Goal: Communication & Community: Answer question/provide support

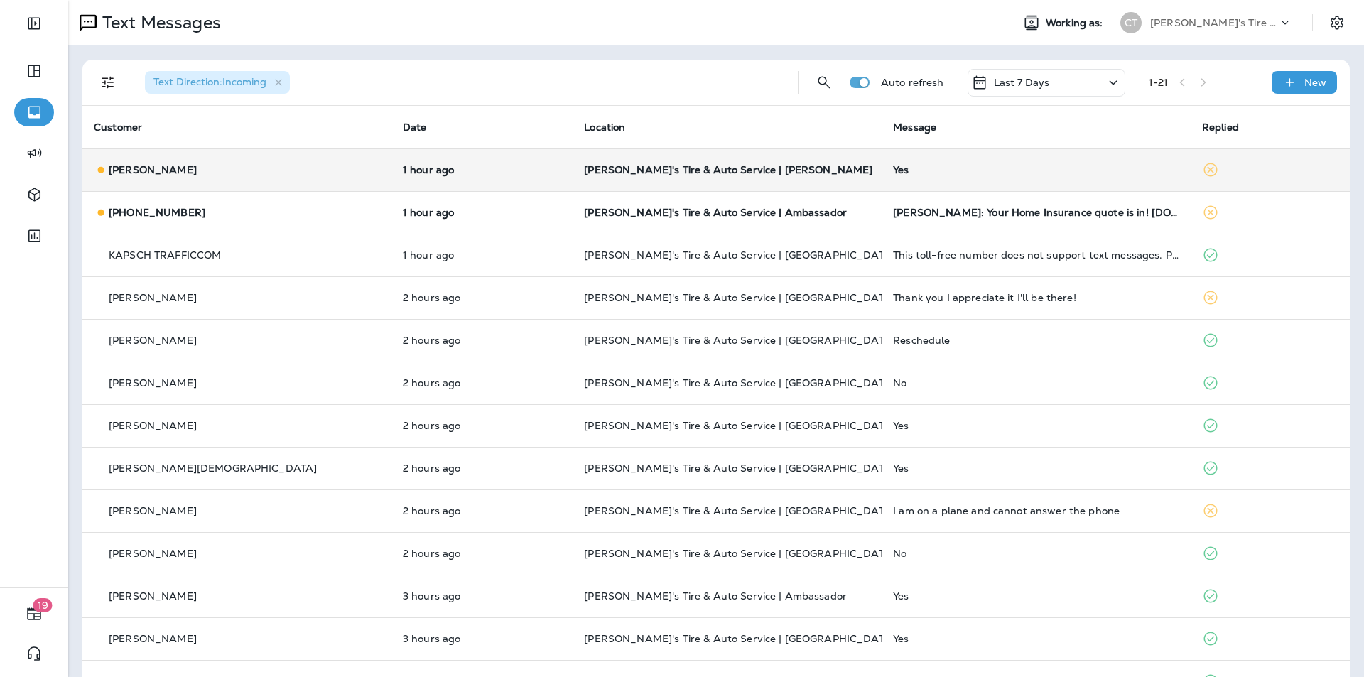
click at [956, 164] on div "Yes" at bounding box center [1036, 169] width 286 height 11
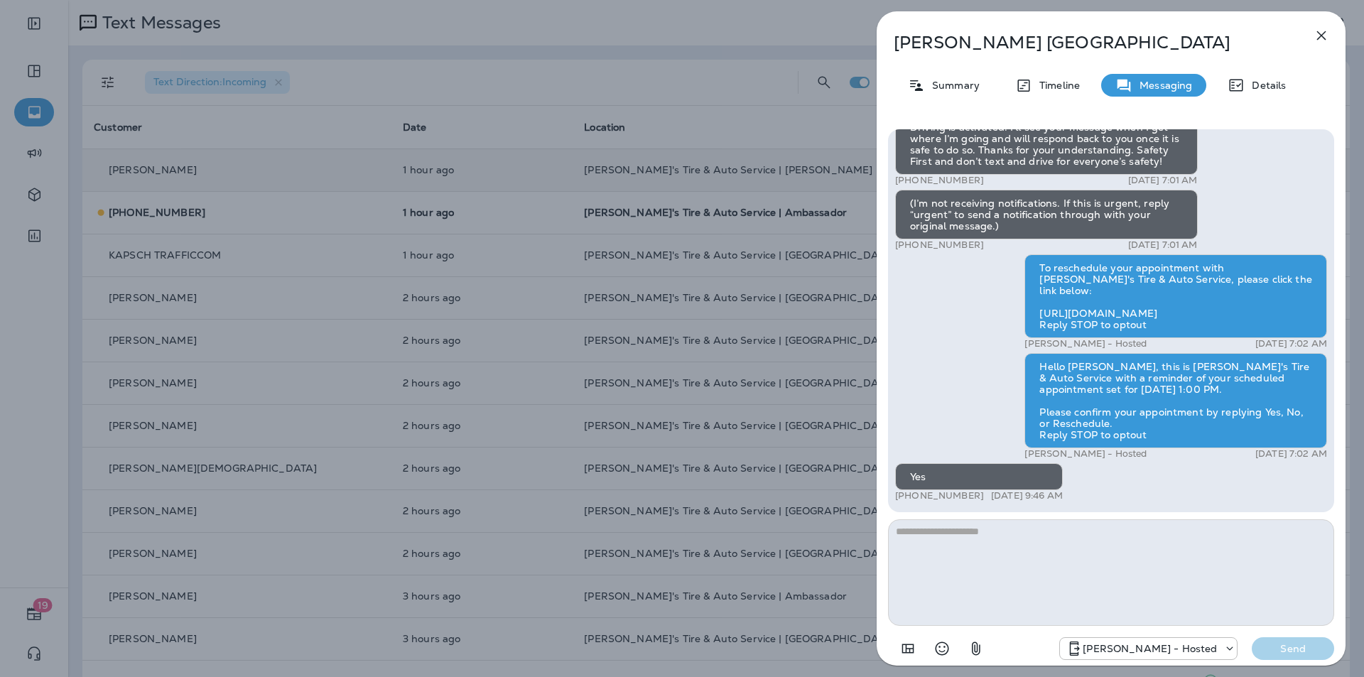
click at [1323, 38] on icon "button" at bounding box center [1321, 35] width 9 height 9
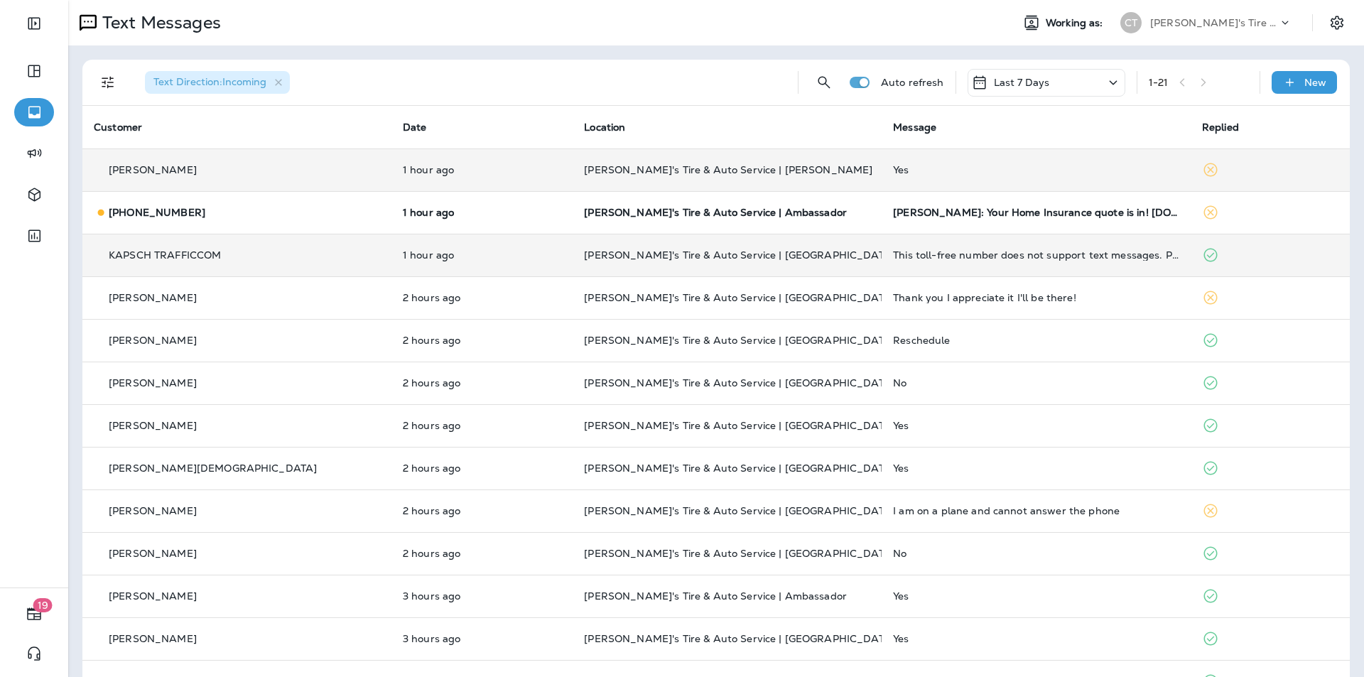
click at [803, 256] on p "[PERSON_NAME]'s Tire & Auto Service | [GEOGRAPHIC_DATA]" at bounding box center [727, 254] width 286 height 11
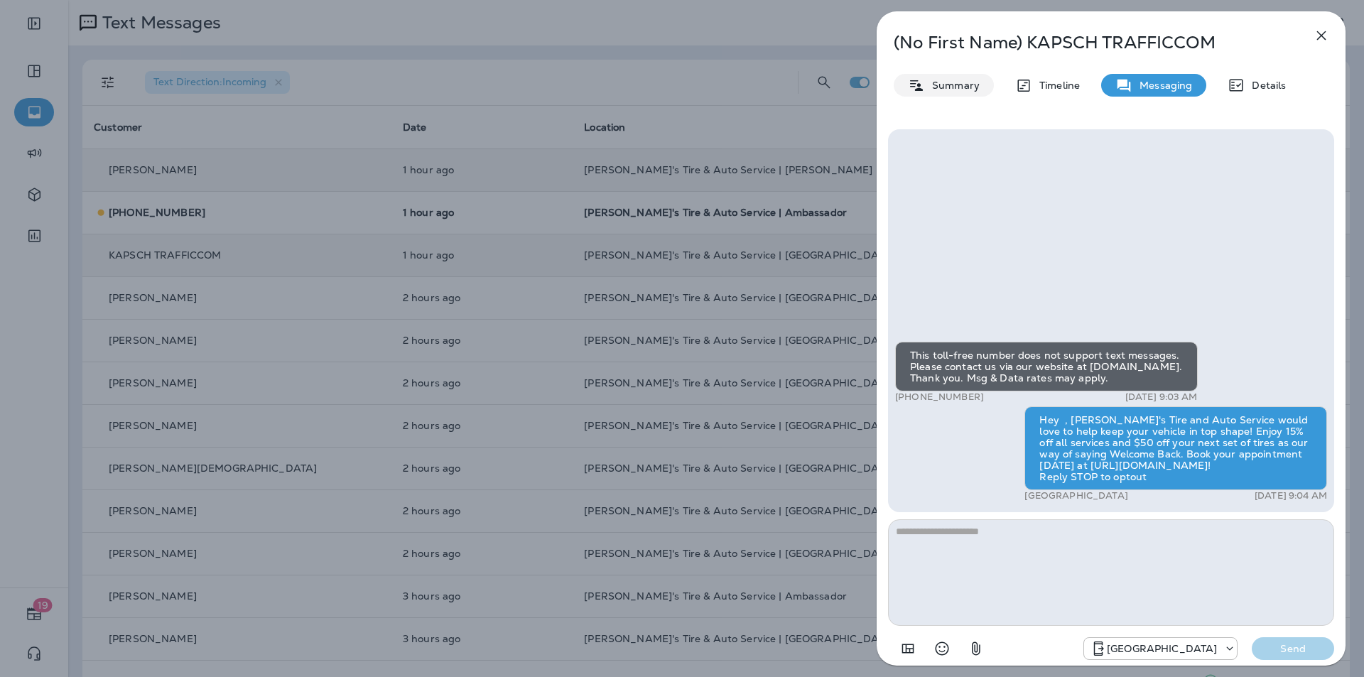
click at [961, 87] on p "Summary" at bounding box center [952, 85] width 55 height 11
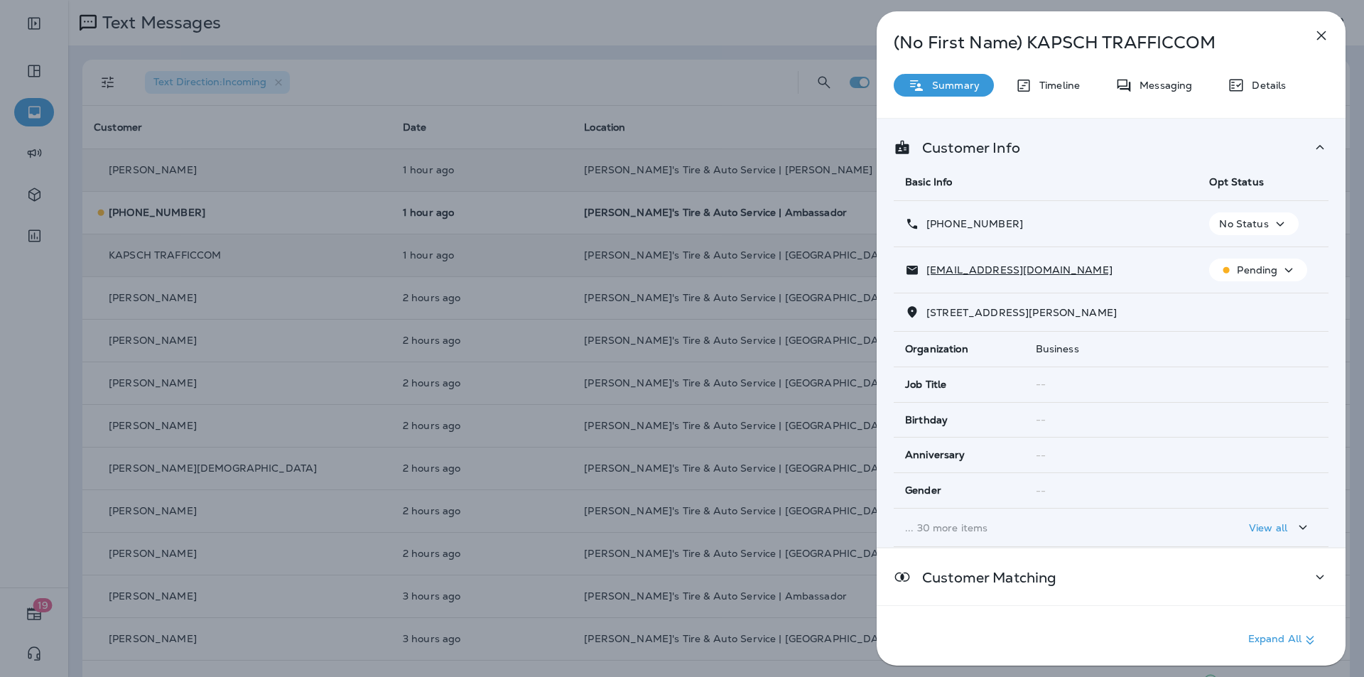
click at [1275, 221] on icon "button" at bounding box center [1280, 224] width 17 height 18
click at [1234, 257] on p "Opt out" at bounding box center [1245, 257] width 38 height 11
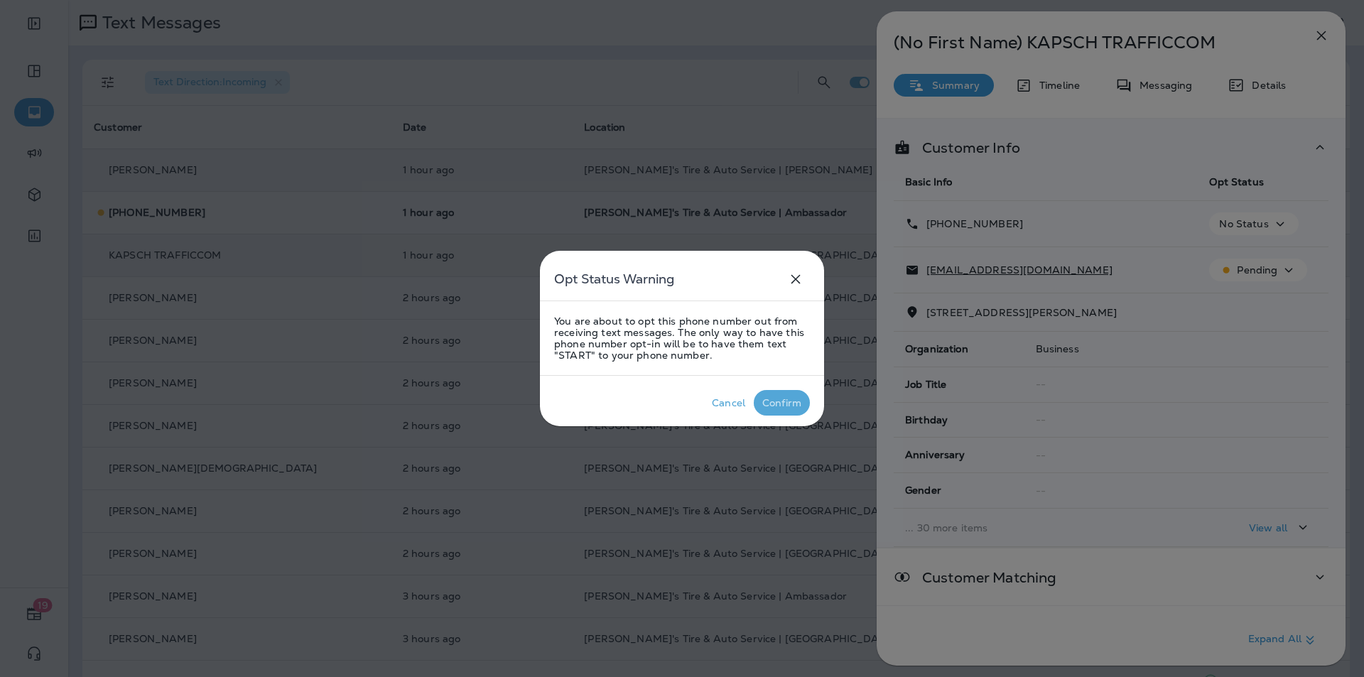
click at [788, 399] on div "Confirm" at bounding box center [781, 402] width 39 height 11
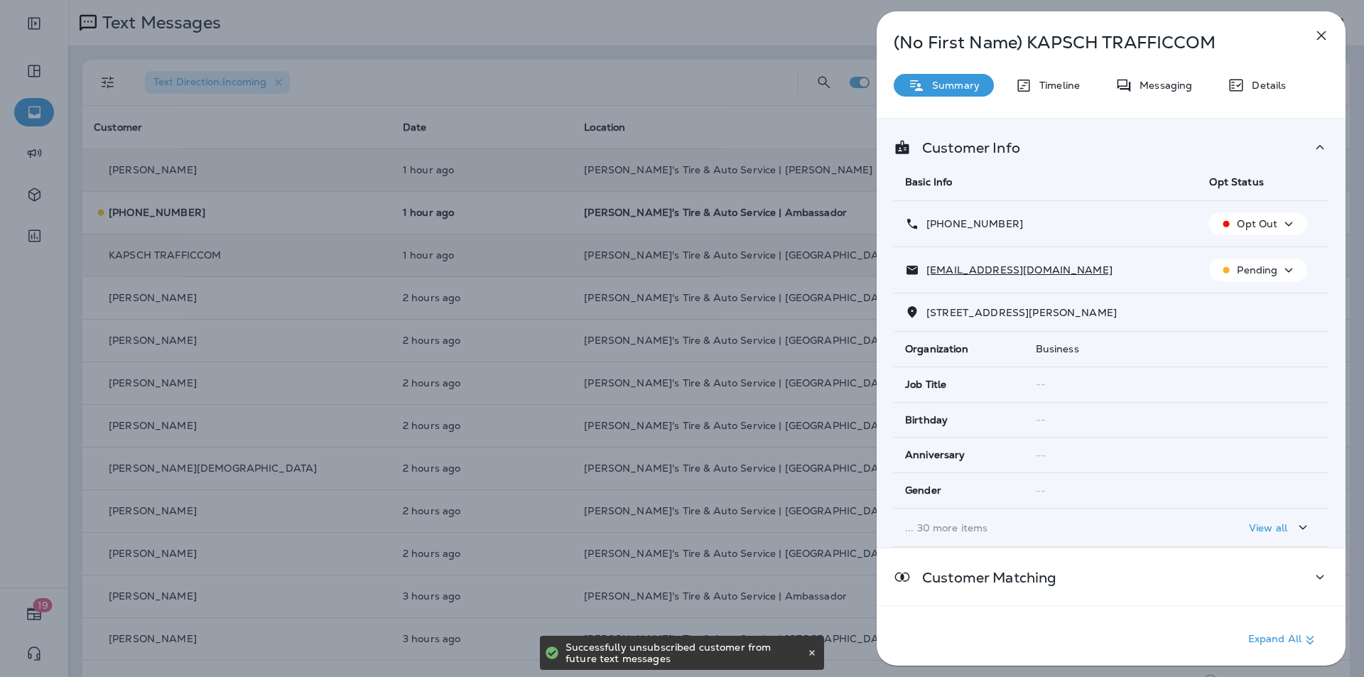
click at [1322, 34] on icon "button" at bounding box center [1321, 35] width 17 height 17
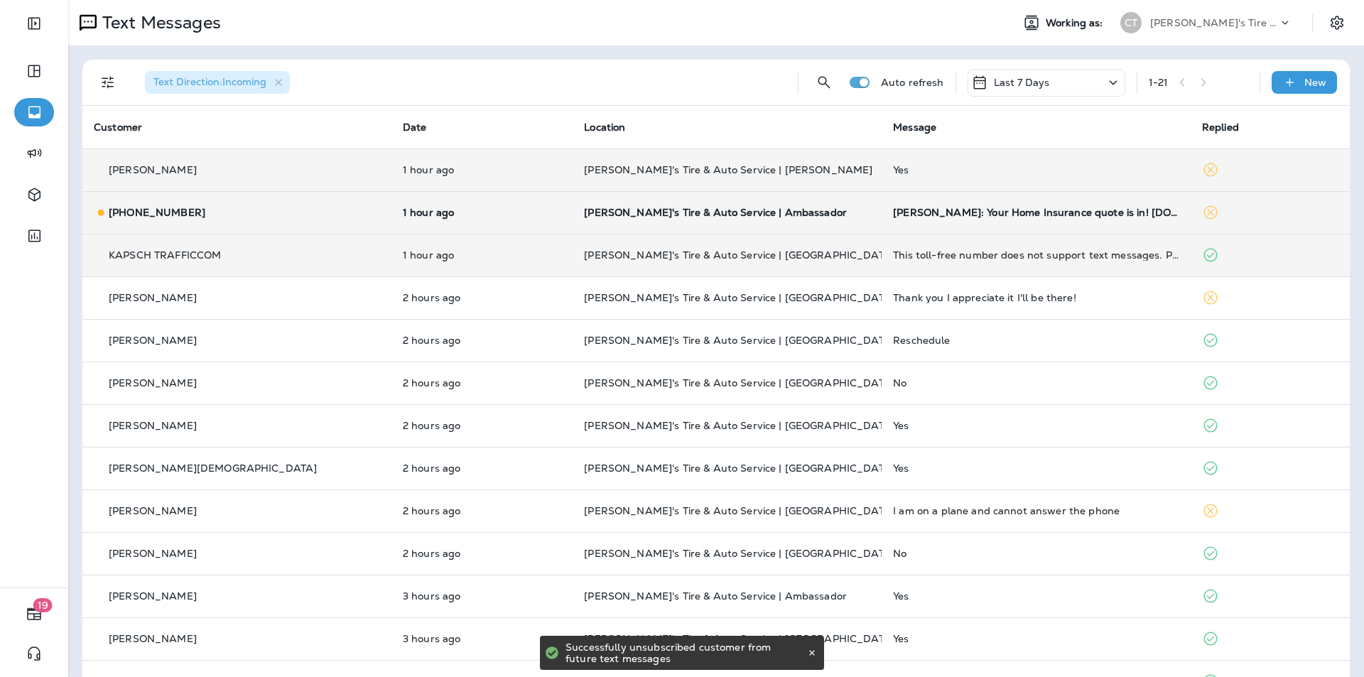
click at [812, 215] on p "[PERSON_NAME]'s Tire & Auto Service | Ambassador" at bounding box center [727, 212] width 286 height 11
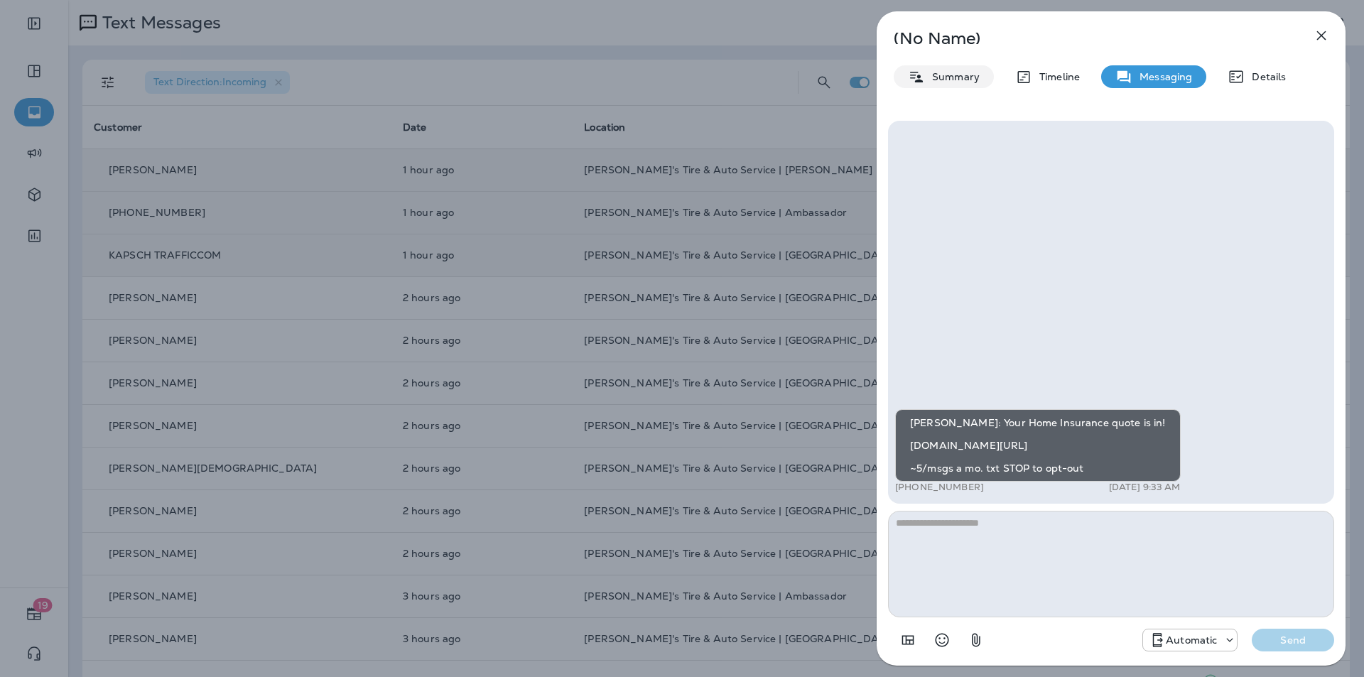
click at [956, 83] on div "Summary" at bounding box center [944, 76] width 100 height 23
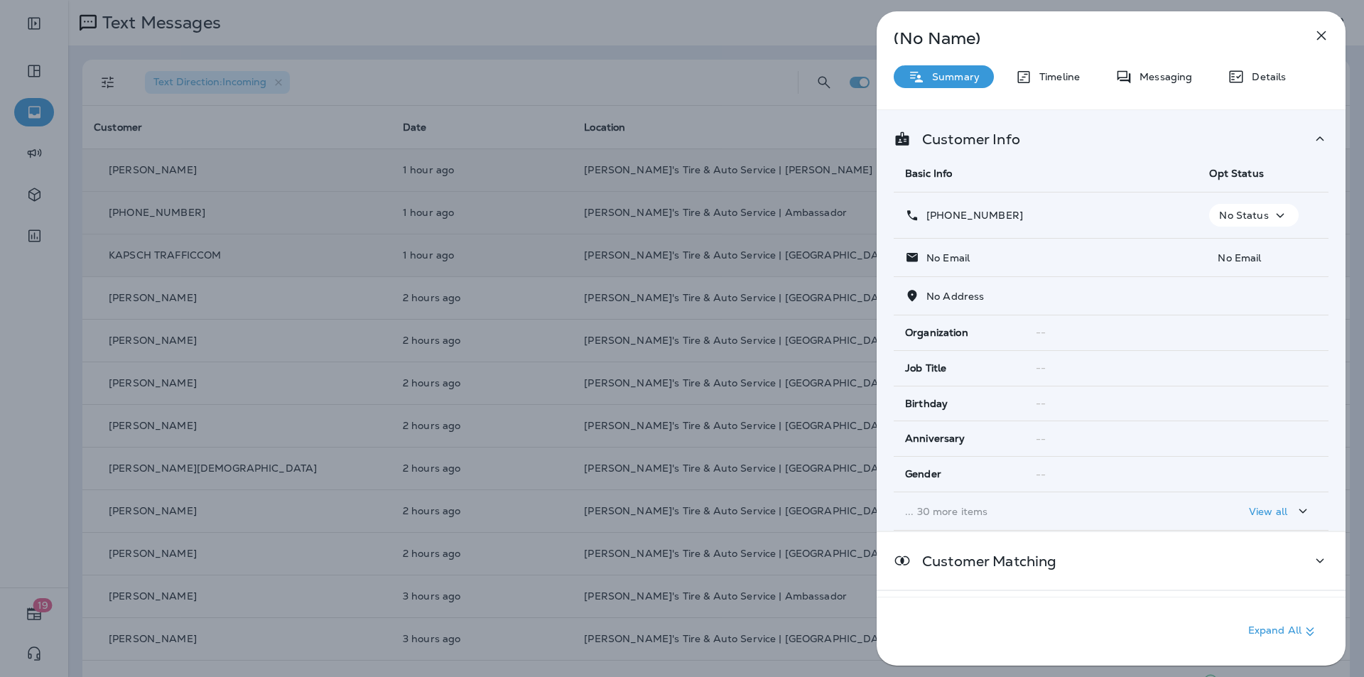
click at [1322, 36] on icon "button" at bounding box center [1321, 35] width 9 height 9
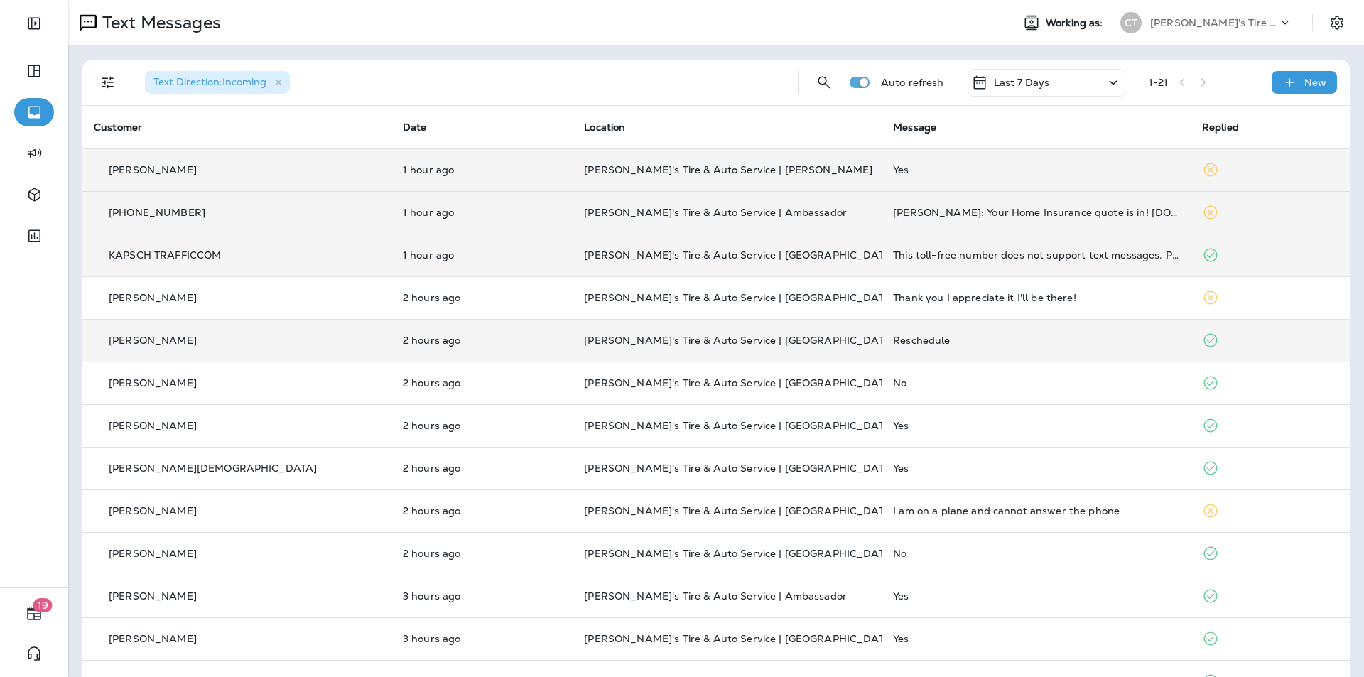
click at [816, 333] on td "[PERSON_NAME]'s Tire & Auto Service | [GEOGRAPHIC_DATA]" at bounding box center [727, 340] width 309 height 43
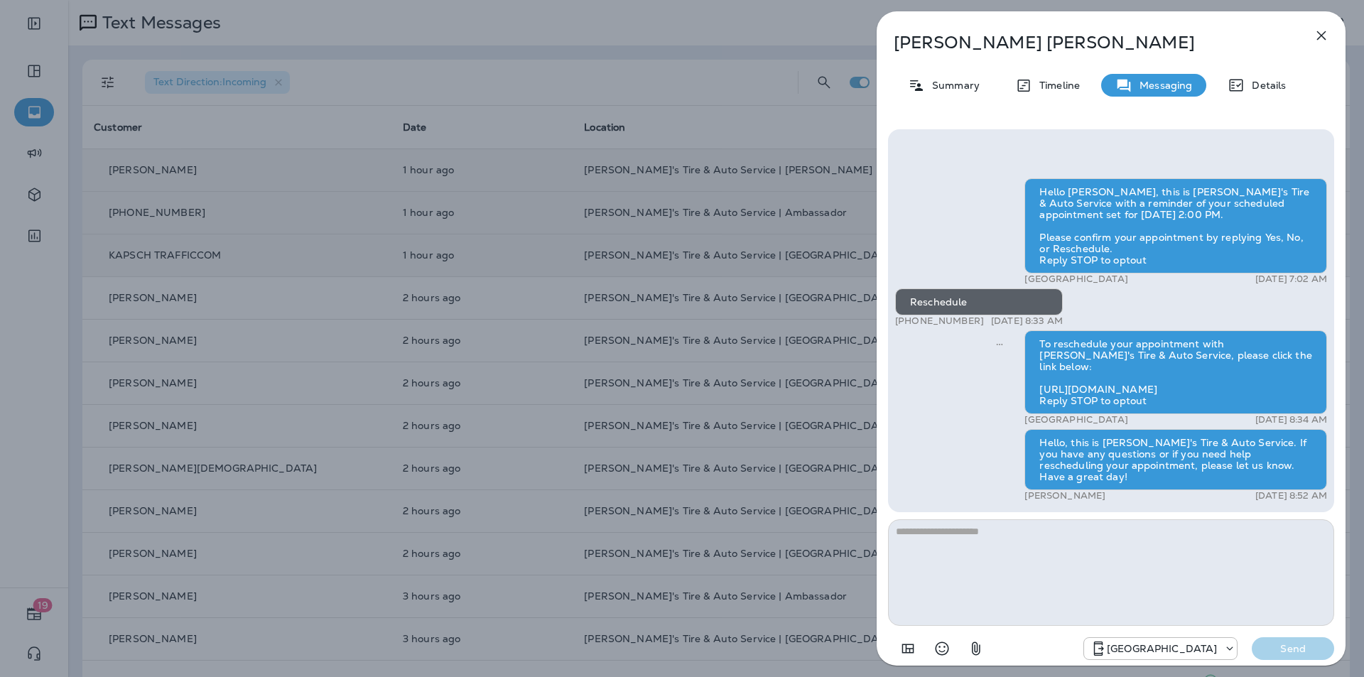
click at [1326, 34] on icon "button" at bounding box center [1321, 35] width 17 height 17
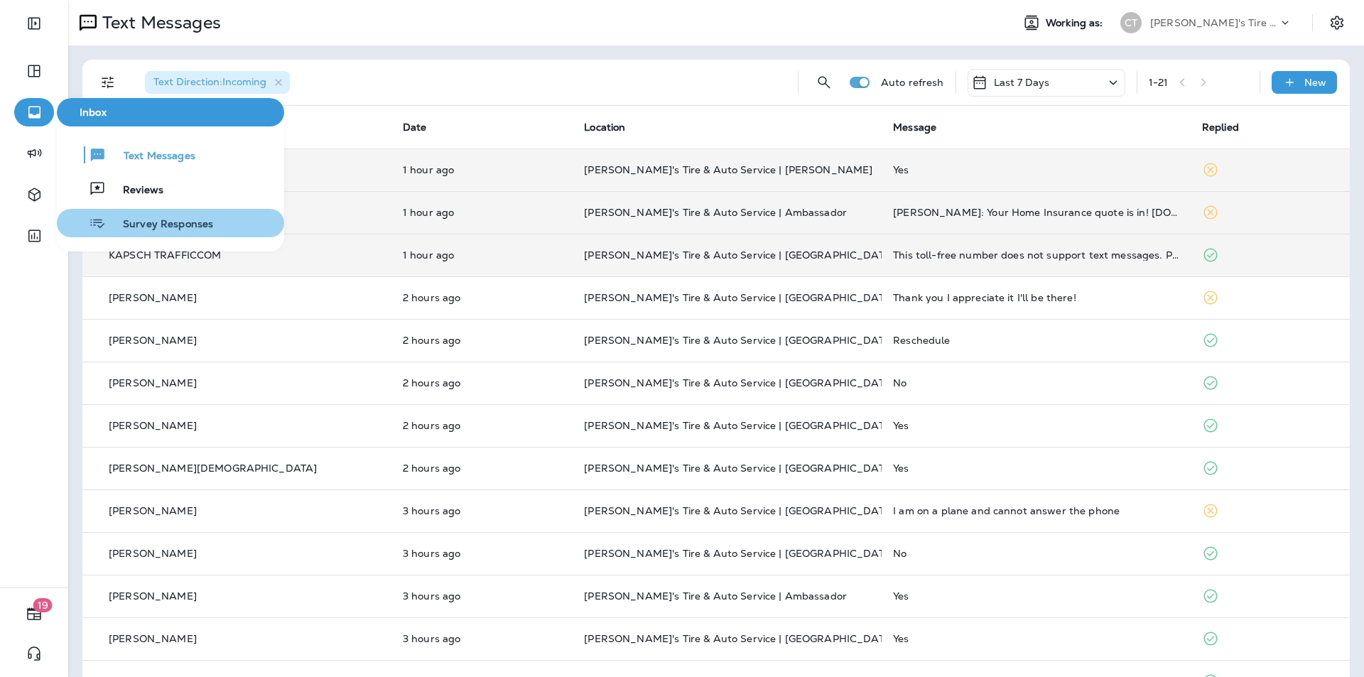
click at [141, 223] on span "Survey Responses" at bounding box center [159, 225] width 107 height 14
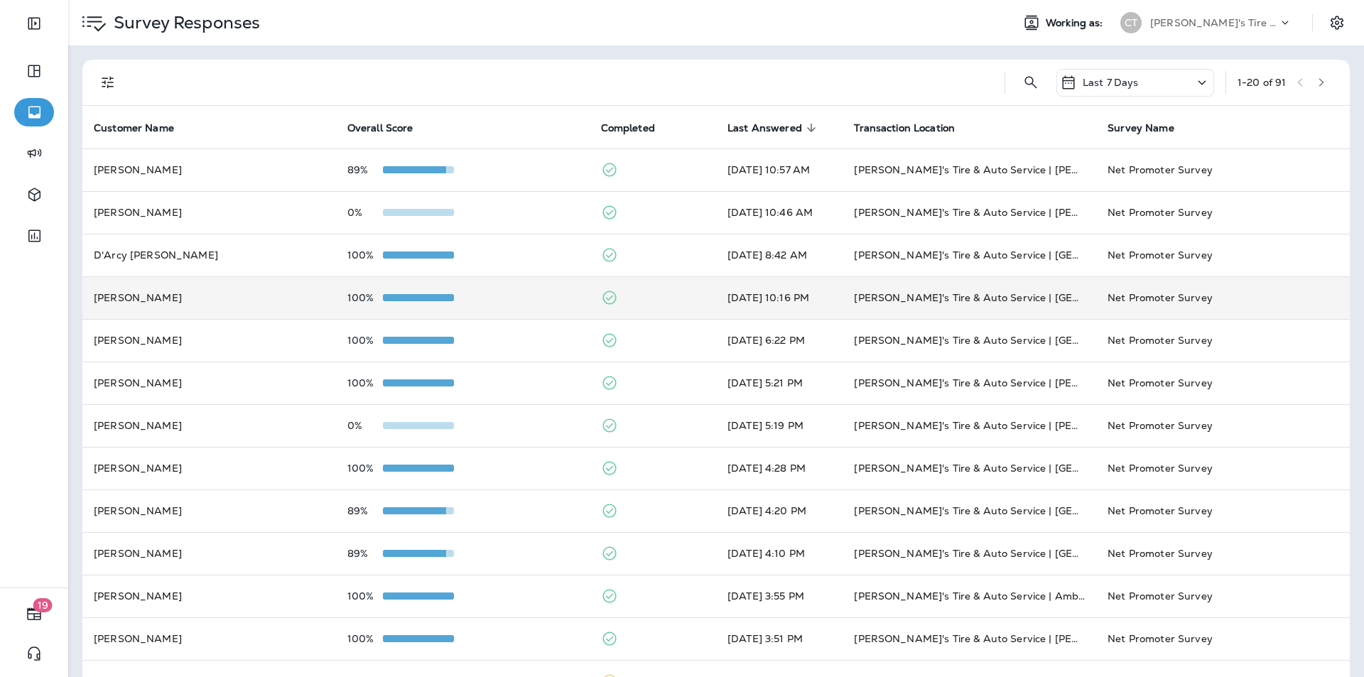
click at [515, 298] on div "100%" at bounding box center [462, 297] width 231 height 11
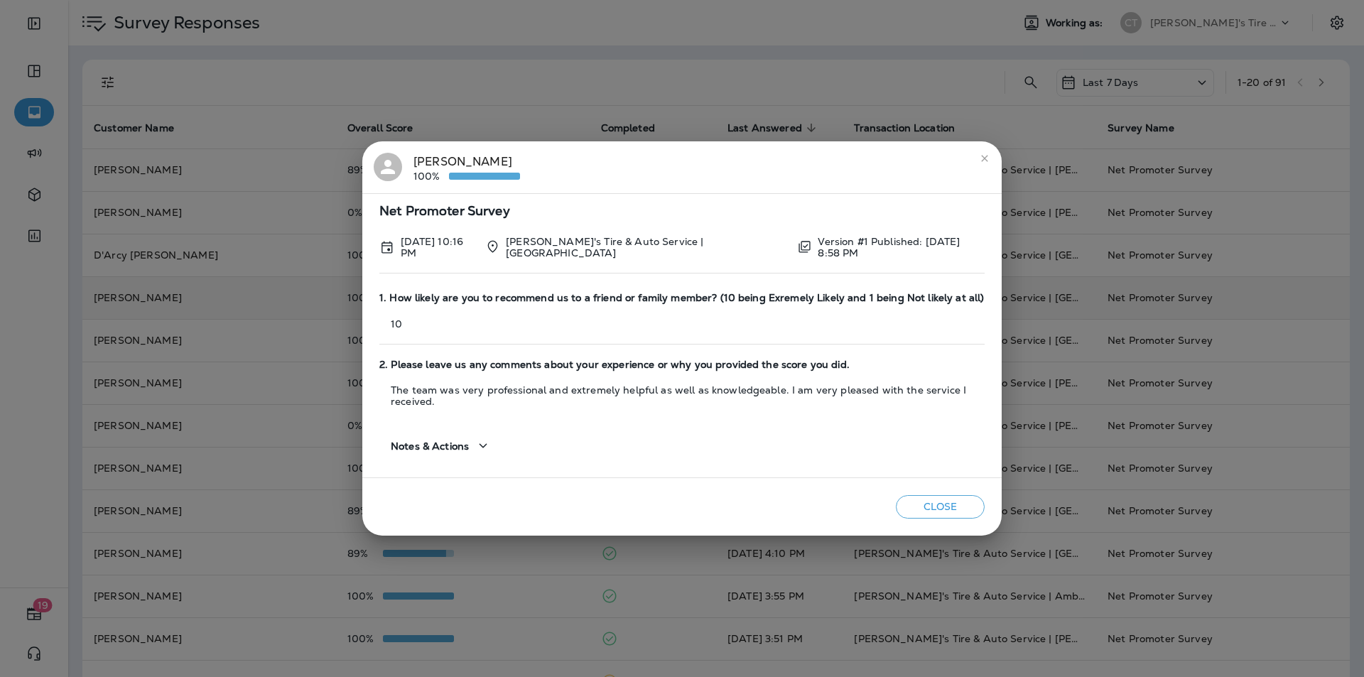
click at [982, 160] on icon "close" at bounding box center [984, 158] width 11 height 11
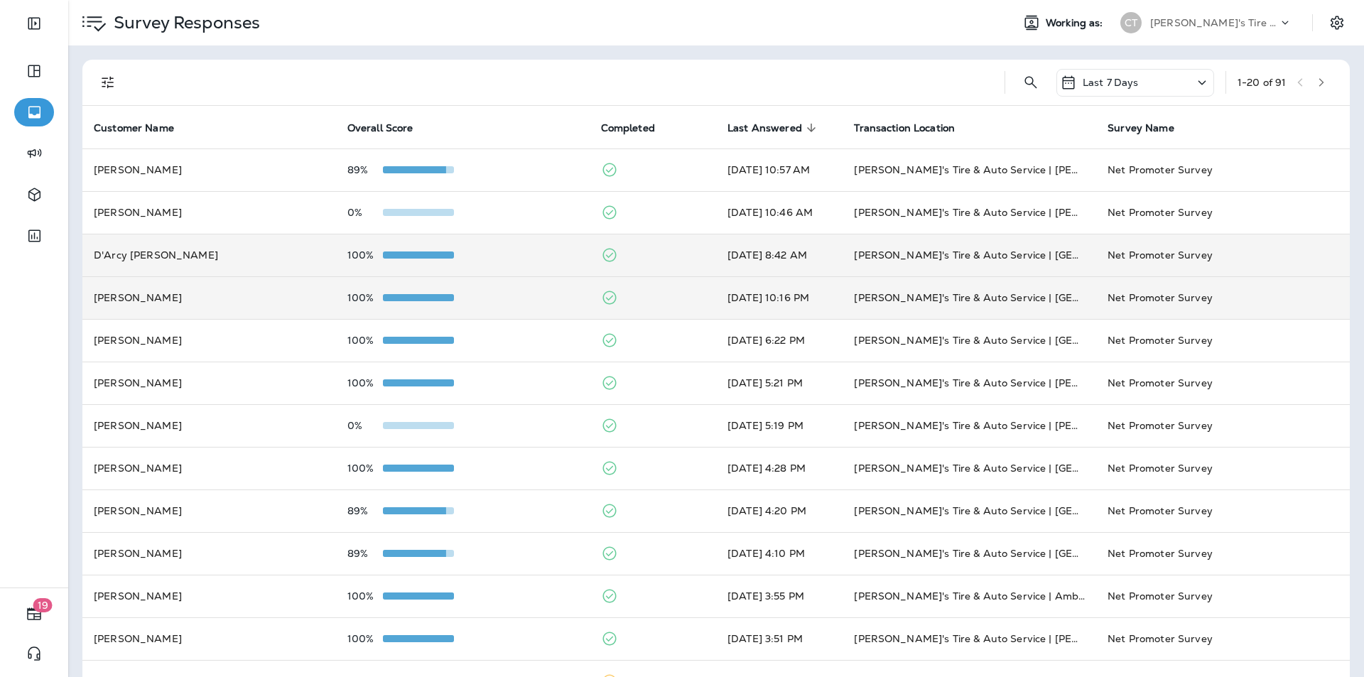
click at [518, 256] on div "100%" at bounding box center [462, 254] width 231 height 11
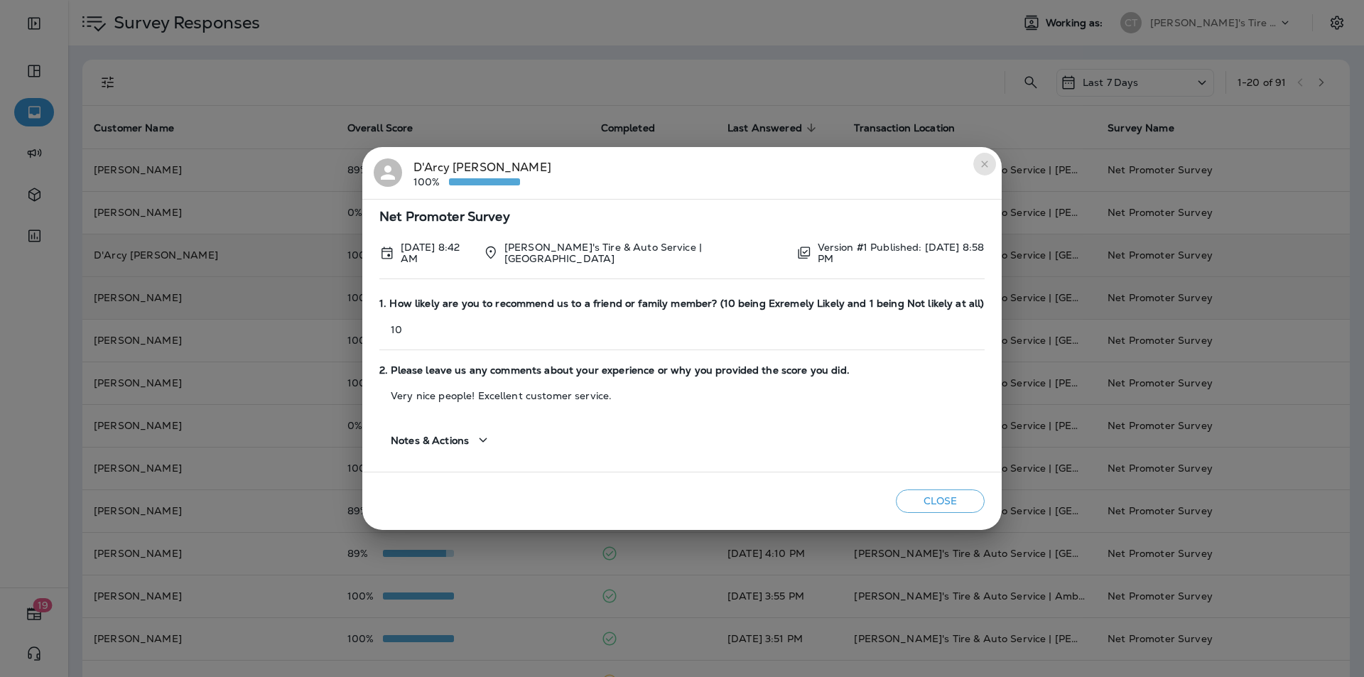
click at [979, 163] on icon "close" at bounding box center [984, 163] width 11 height 11
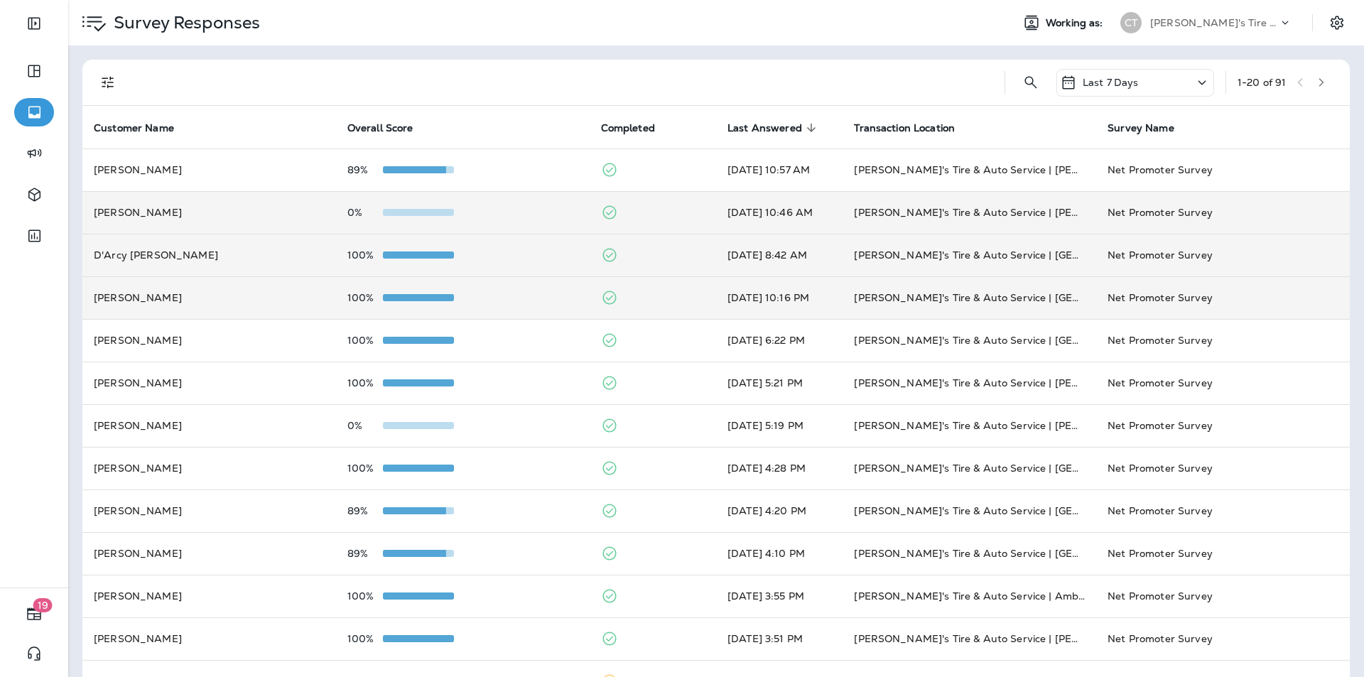
click at [507, 210] on div "0%" at bounding box center [462, 212] width 231 height 11
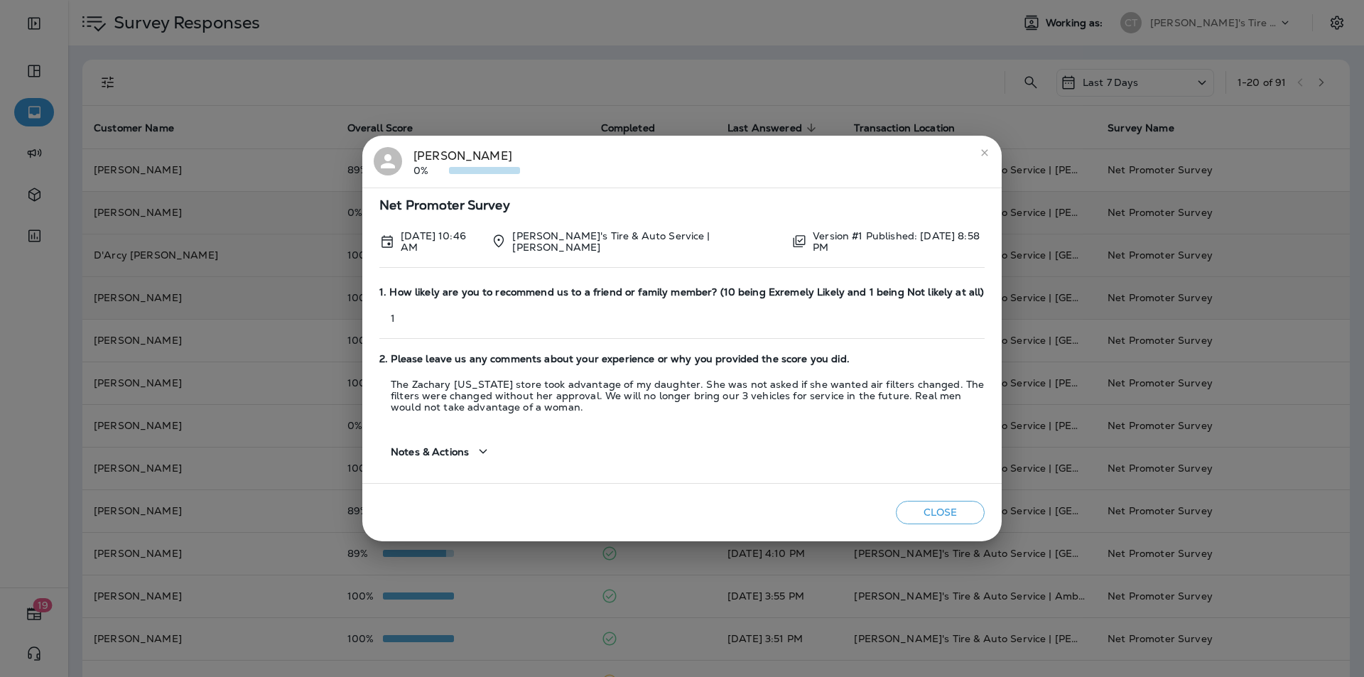
click at [439, 154] on div "[PERSON_NAME] 0%" at bounding box center [467, 162] width 107 height 30
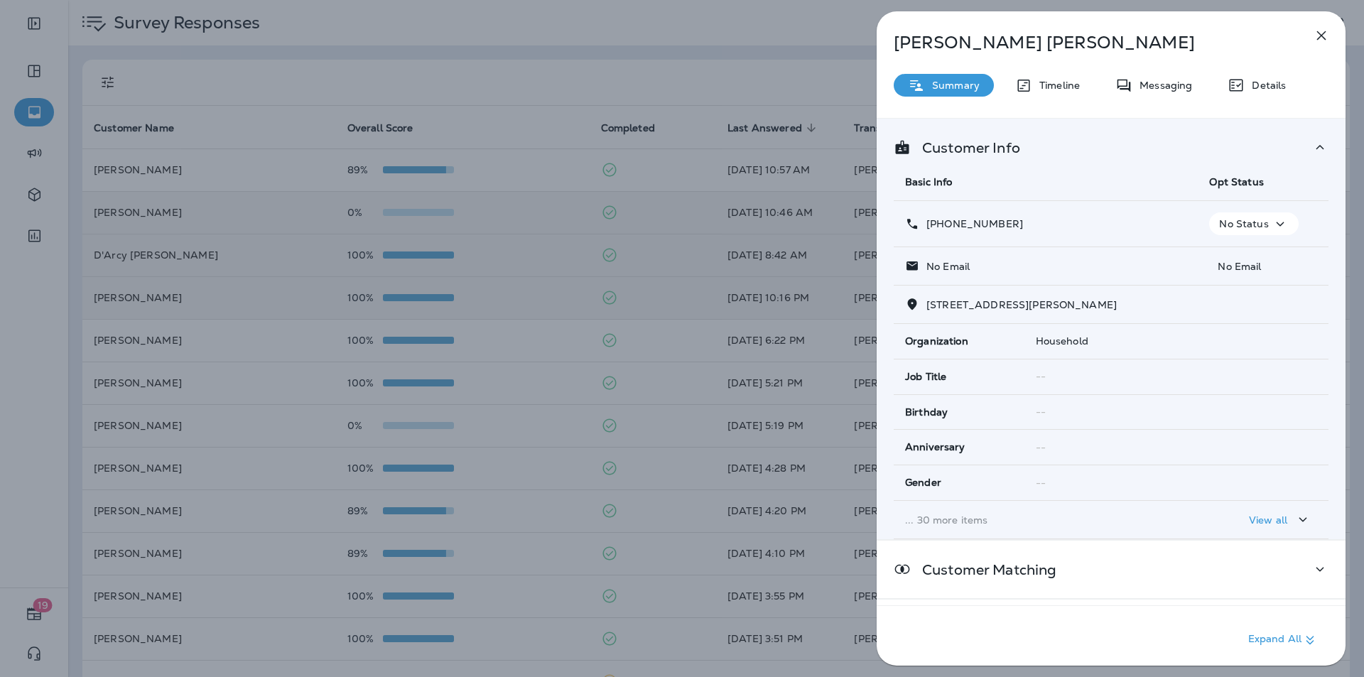
click at [1324, 32] on icon "button" at bounding box center [1321, 35] width 17 height 17
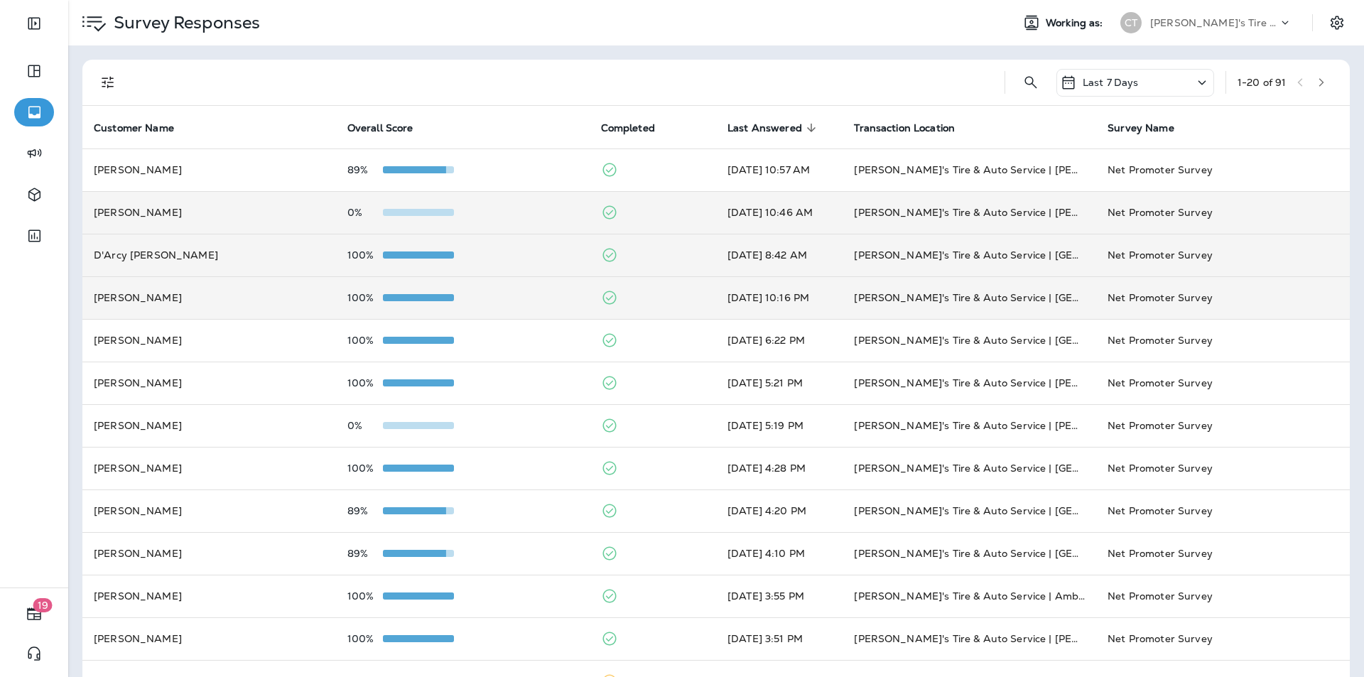
click at [916, 208] on td "[PERSON_NAME]'s Tire & Auto Service | [PERSON_NAME]" at bounding box center [970, 212] width 254 height 43
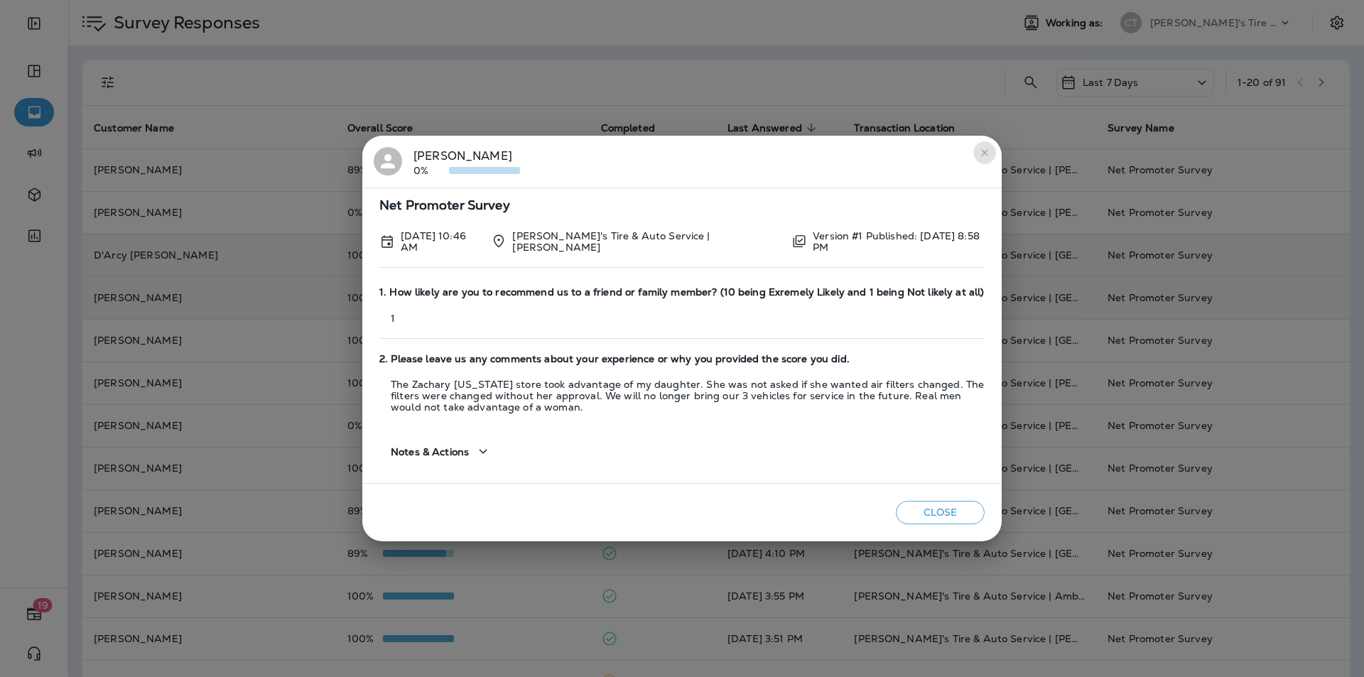
click at [986, 156] on icon "close" at bounding box center [984, 152] width 6 height 6
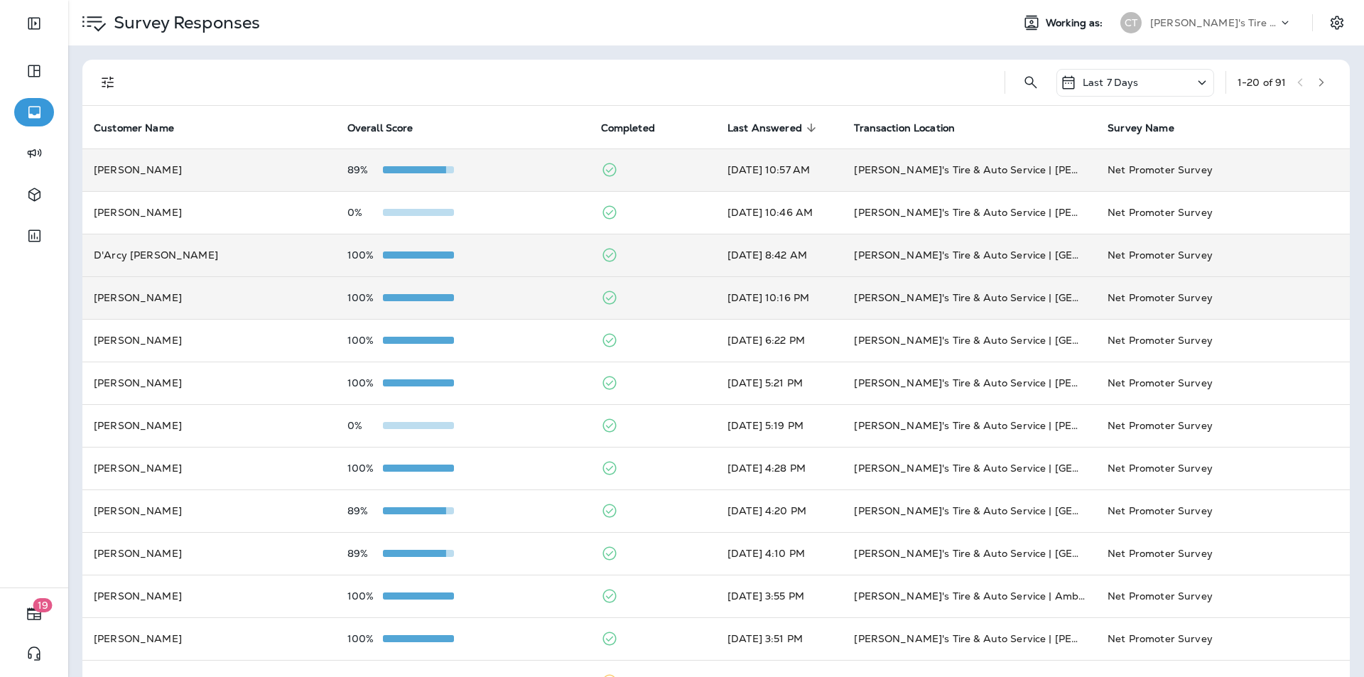
click at [490, 171] on div "89%" at bounding box center [462, 169] width 231 height 11
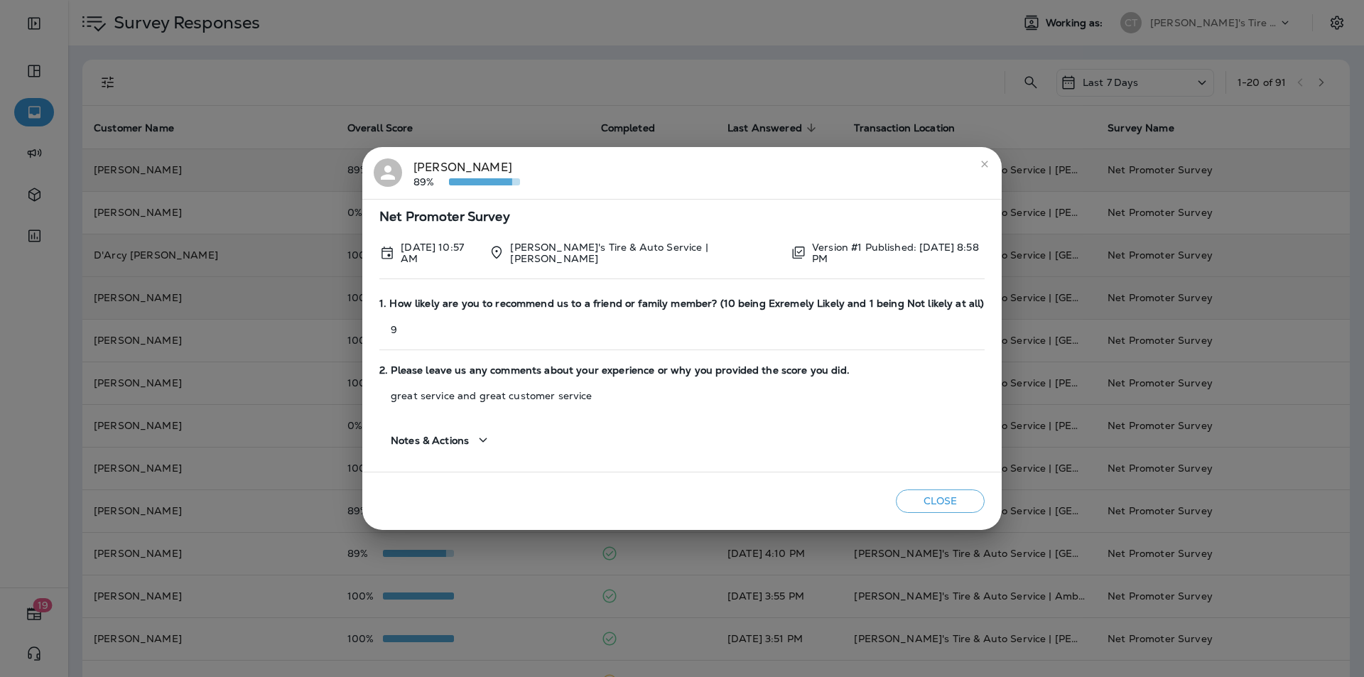
click at [981, 164] on icon "close" at bounding box center [984, 164] width 6 height 6
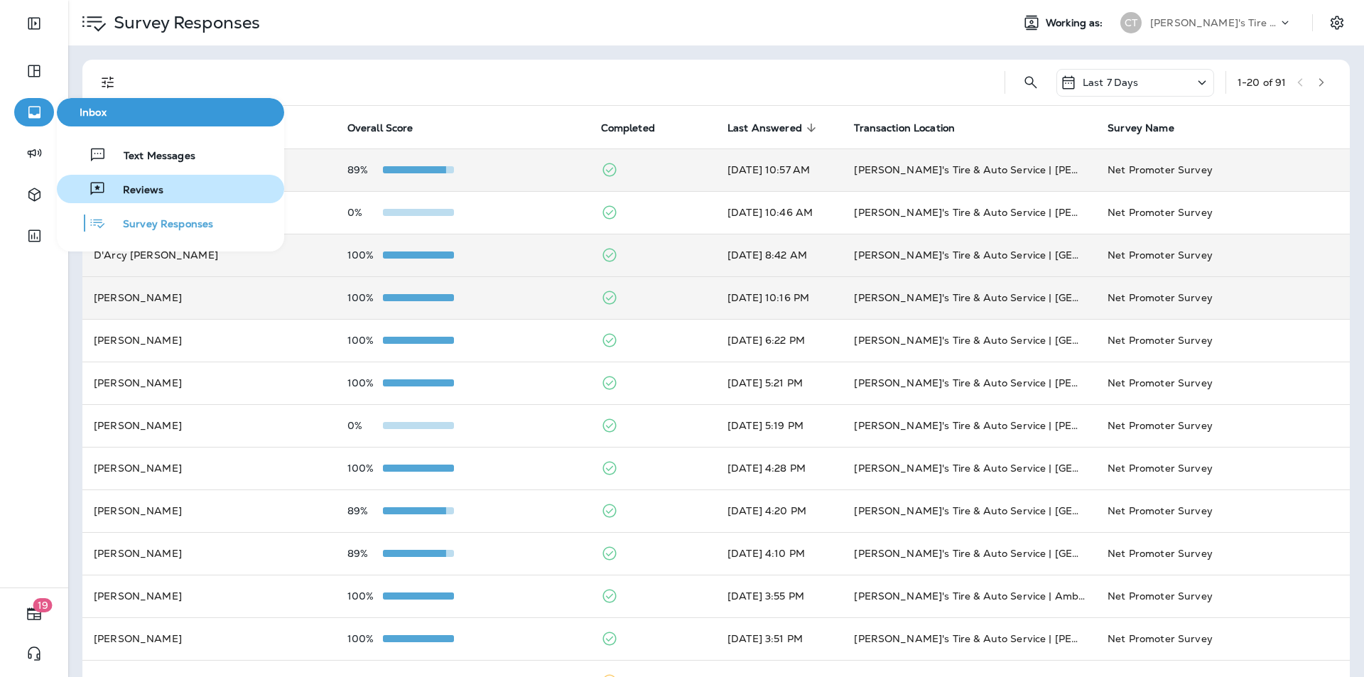
click at [146, 186] on span "Reviews" at bounding box center [135, 191] width 58 height 14
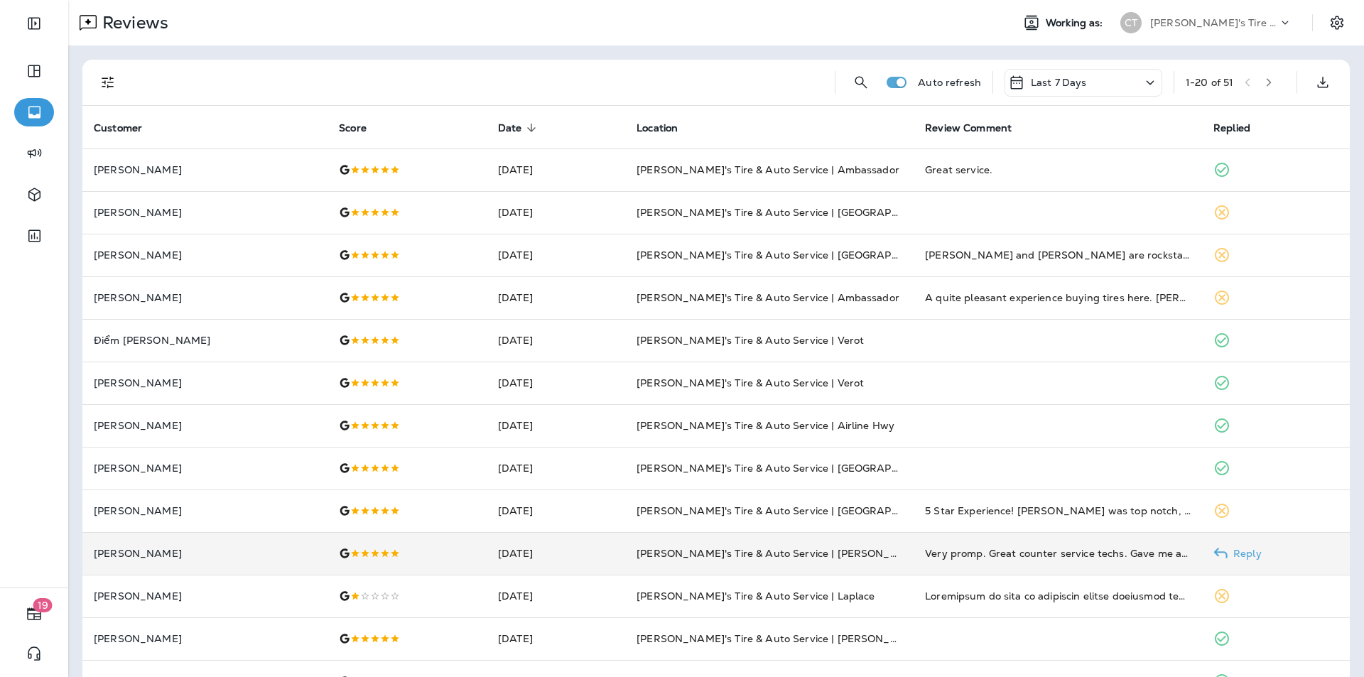
scroll to position [339, 0]
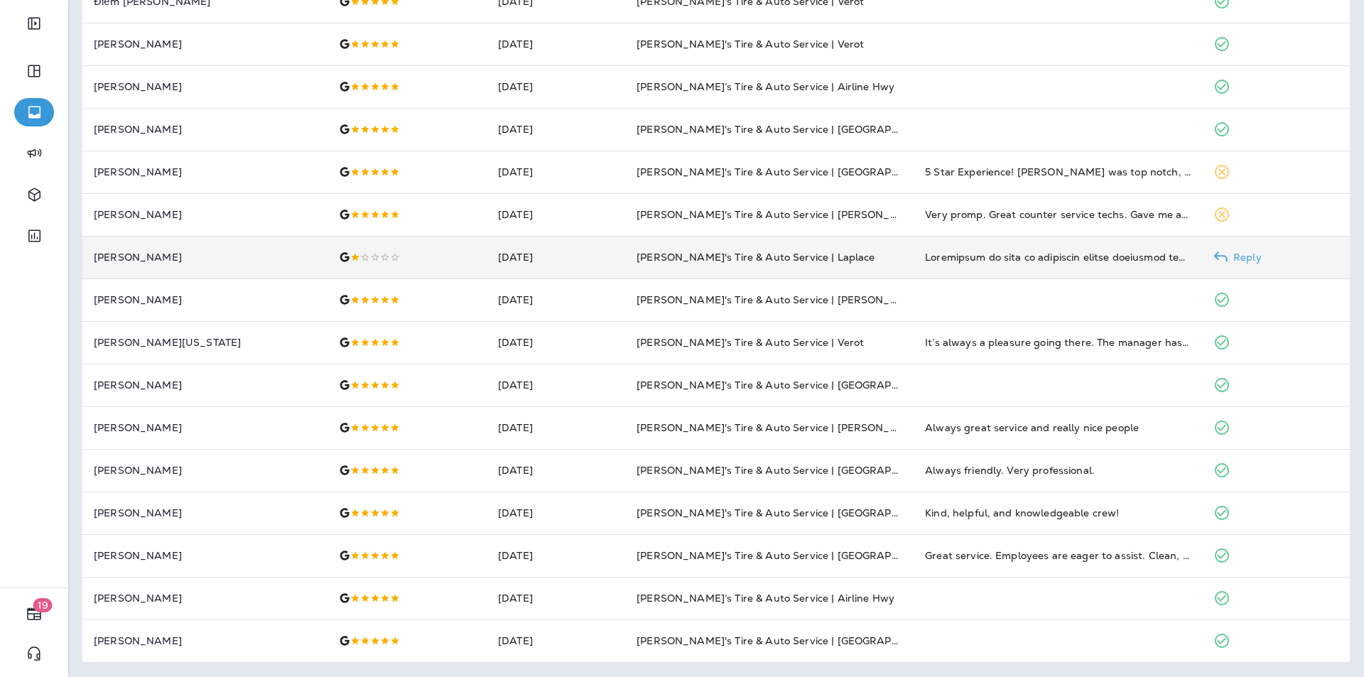
click at [1235, 259] on p "Reply" at bounding box center [1245, 257] width 34 height 11
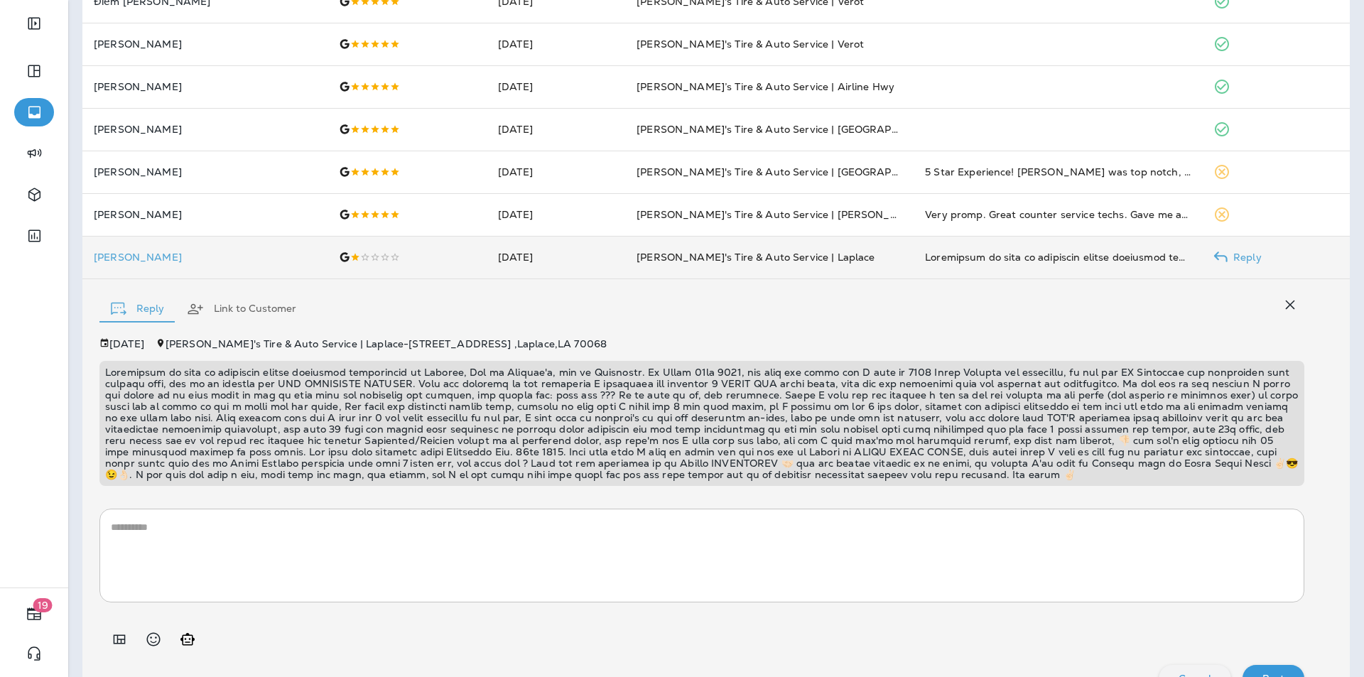
scroll to position [371, 0]
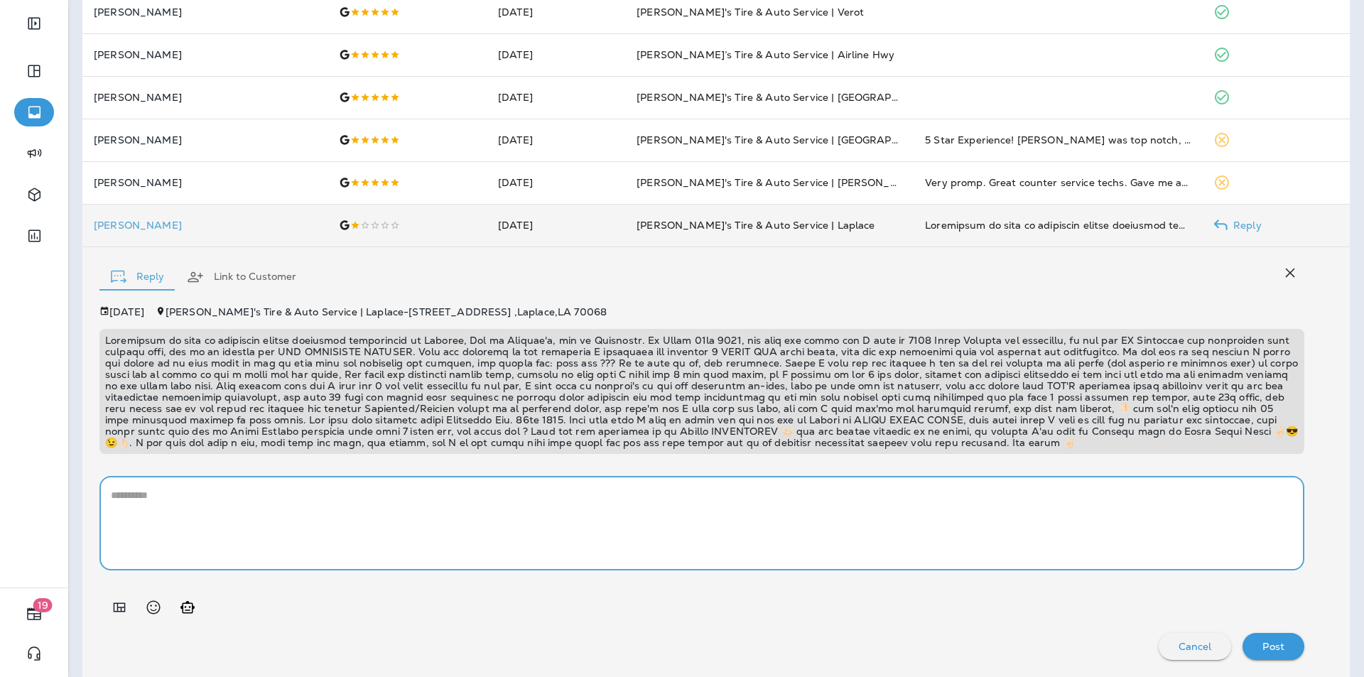
click at [152, 497] on textarea at bounding box center [702, 523] width 1182 height 71
paste textarea "**********"
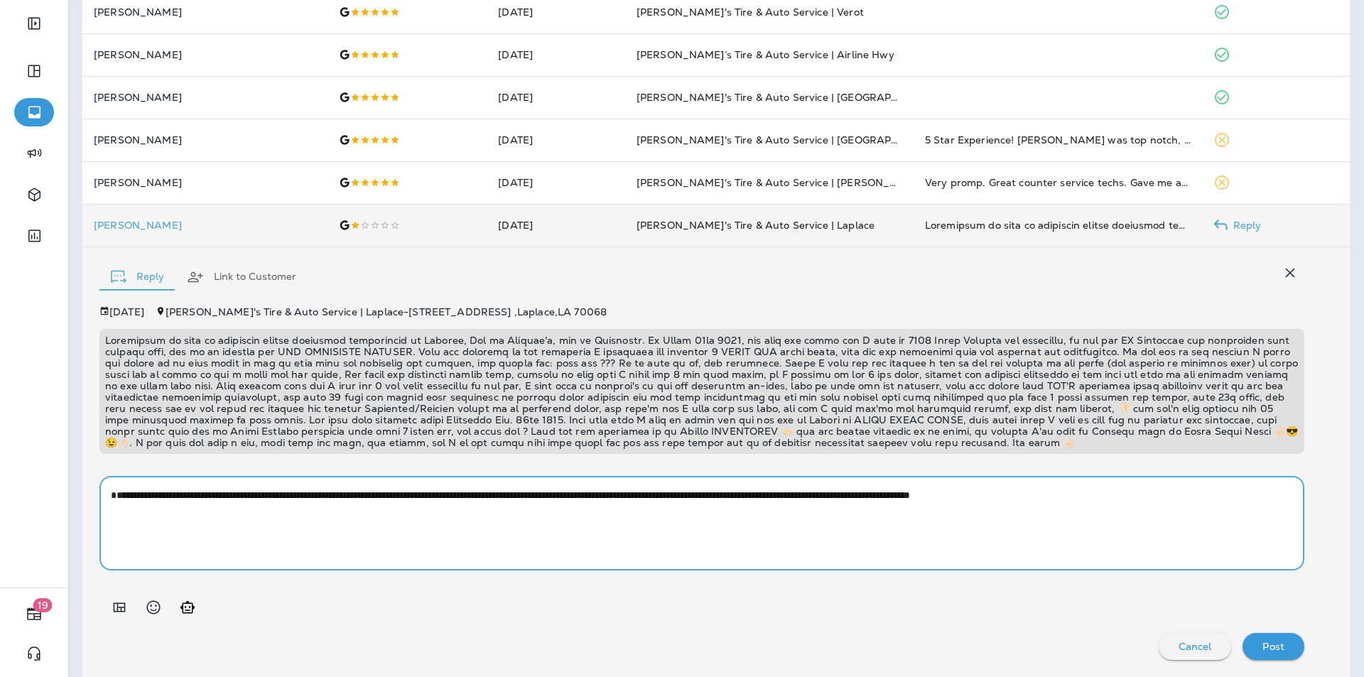
type textarea "**********"
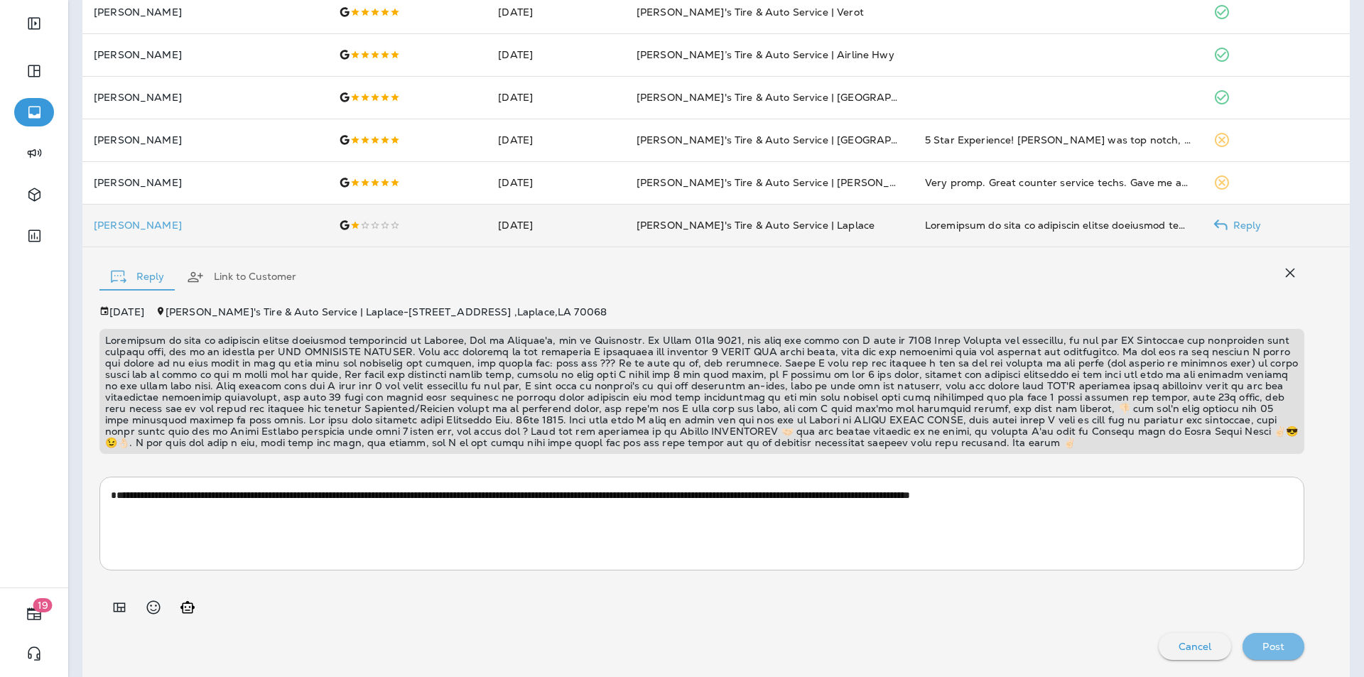
click at [1267, 645] on p "Post" at bounding box center [1274, 646] width 22 height 11
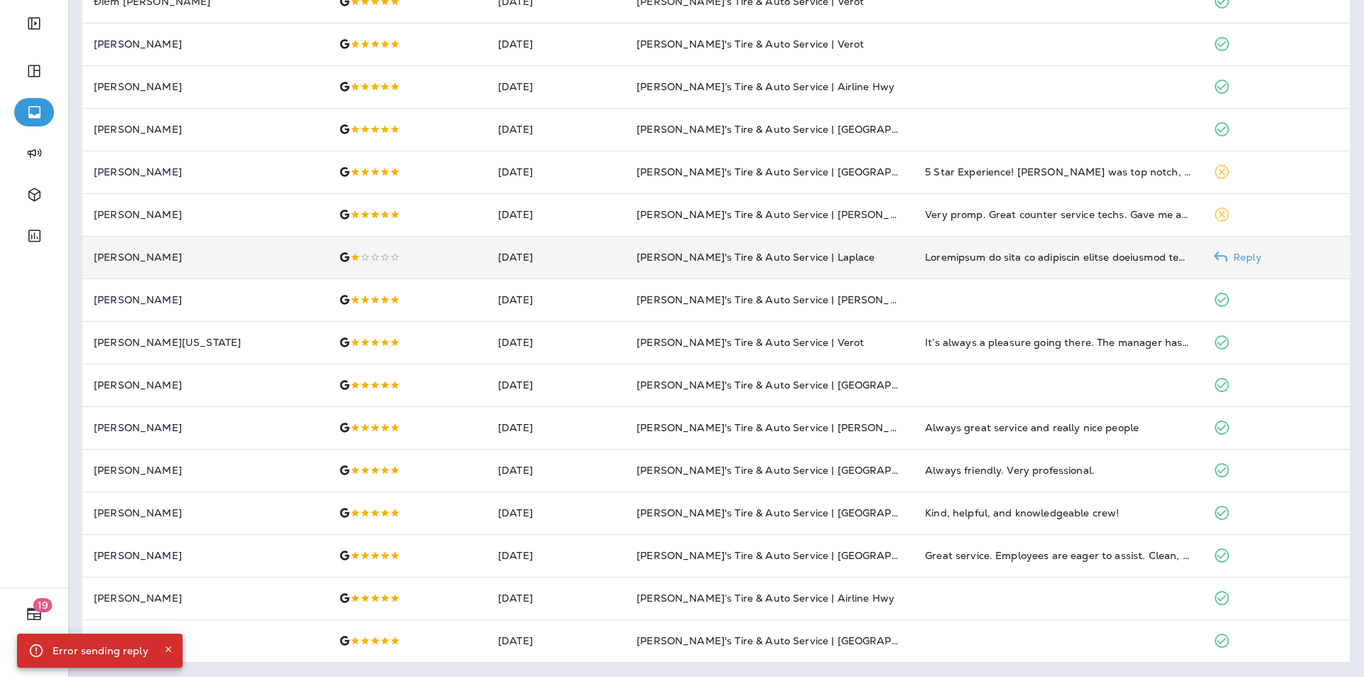
scroll to position [339, 0]
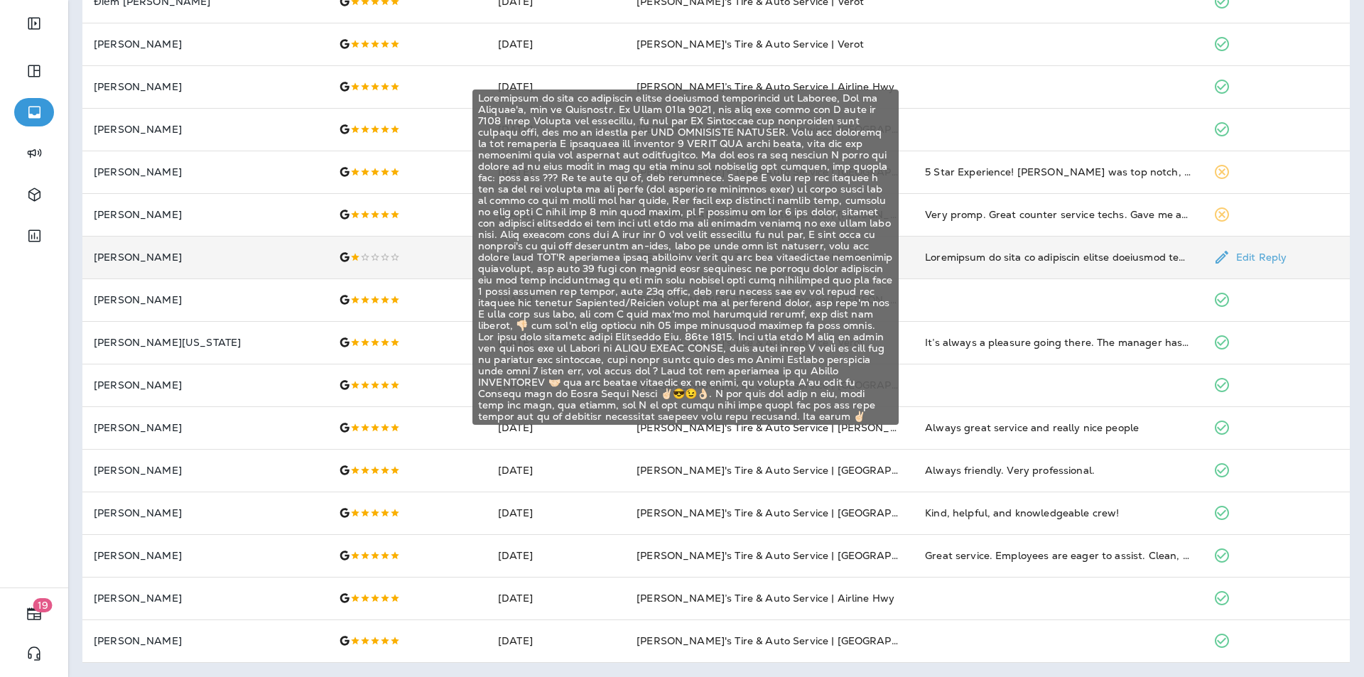
click at [1094, 257] on div "Apparently we have no competent wheels alignment technicians in Laplace, Not in…" at bounding box center [1058, 257] width 266 height 14
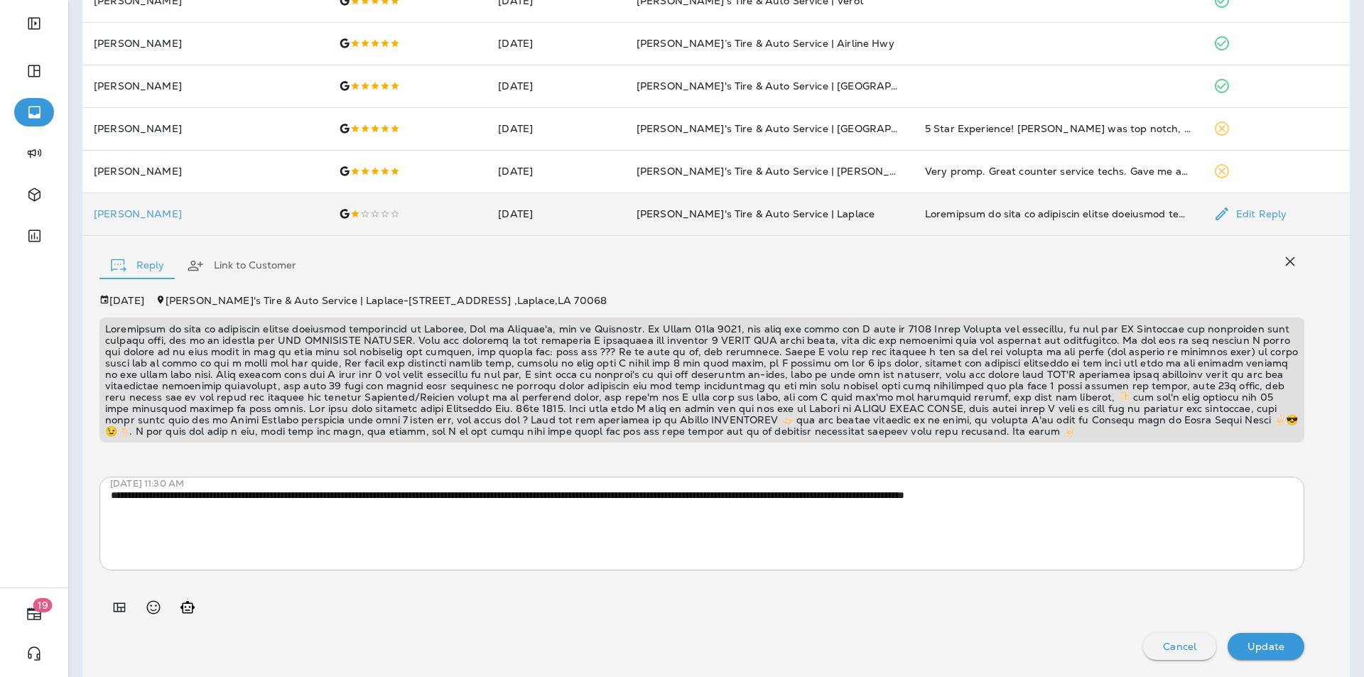
click at [1262, 642] on p "Update" at bounding box center [1266, 646] width 37 height 11
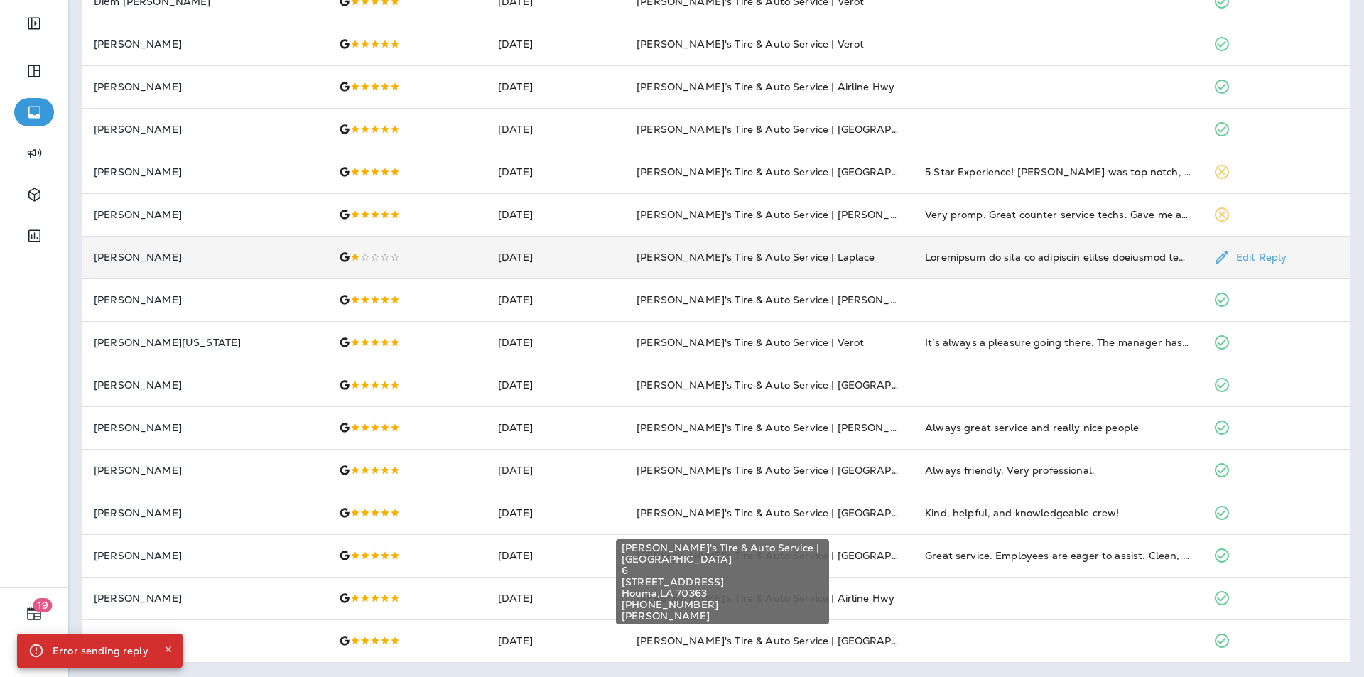
scroll to position [339, 0]
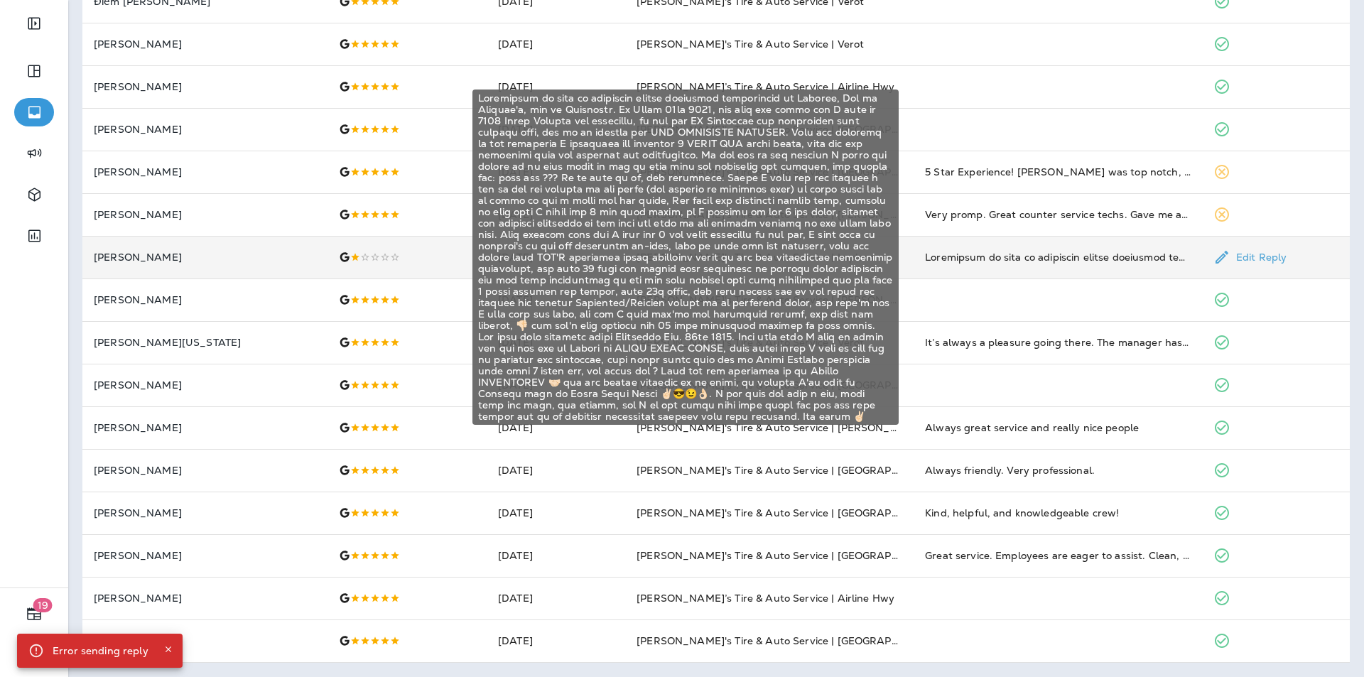
click at [1104, 259] on div "Apparently we have no competent wheels alignment technicians in Laplace, Not in…" at bounding box center [1058, 257] width 266 height 14
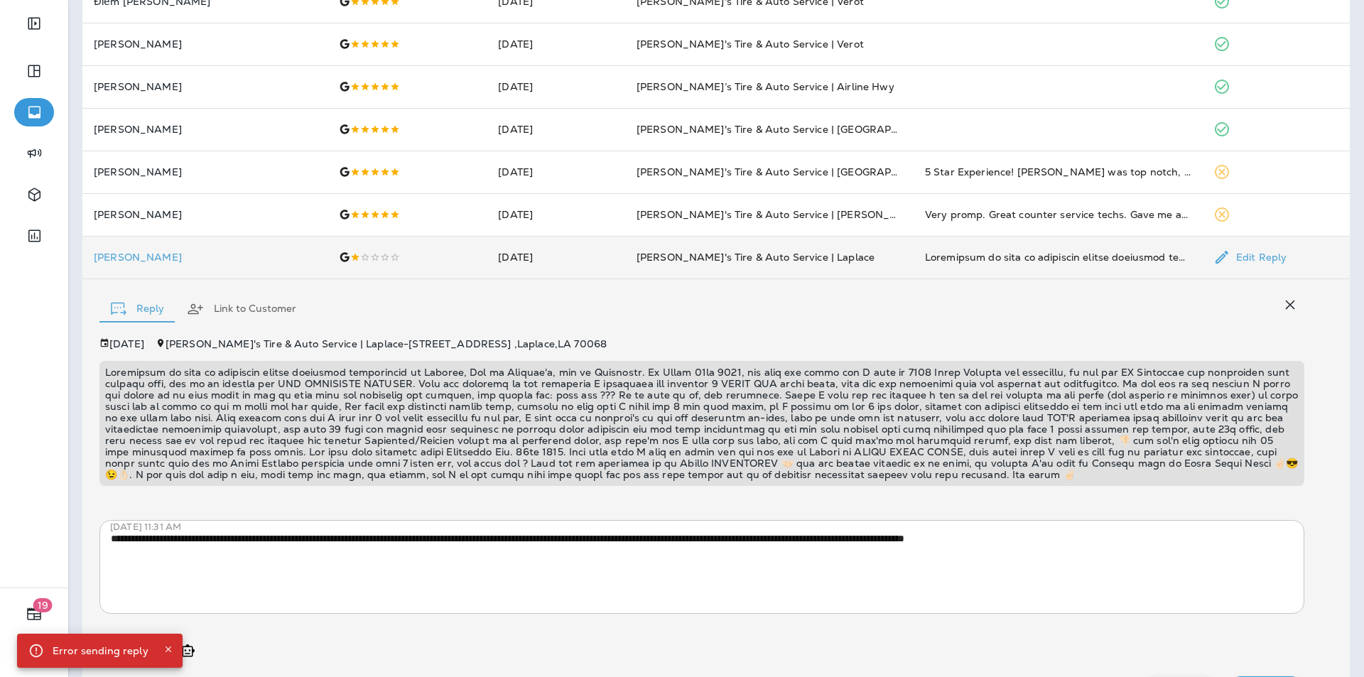
scroll to position [382, 0]
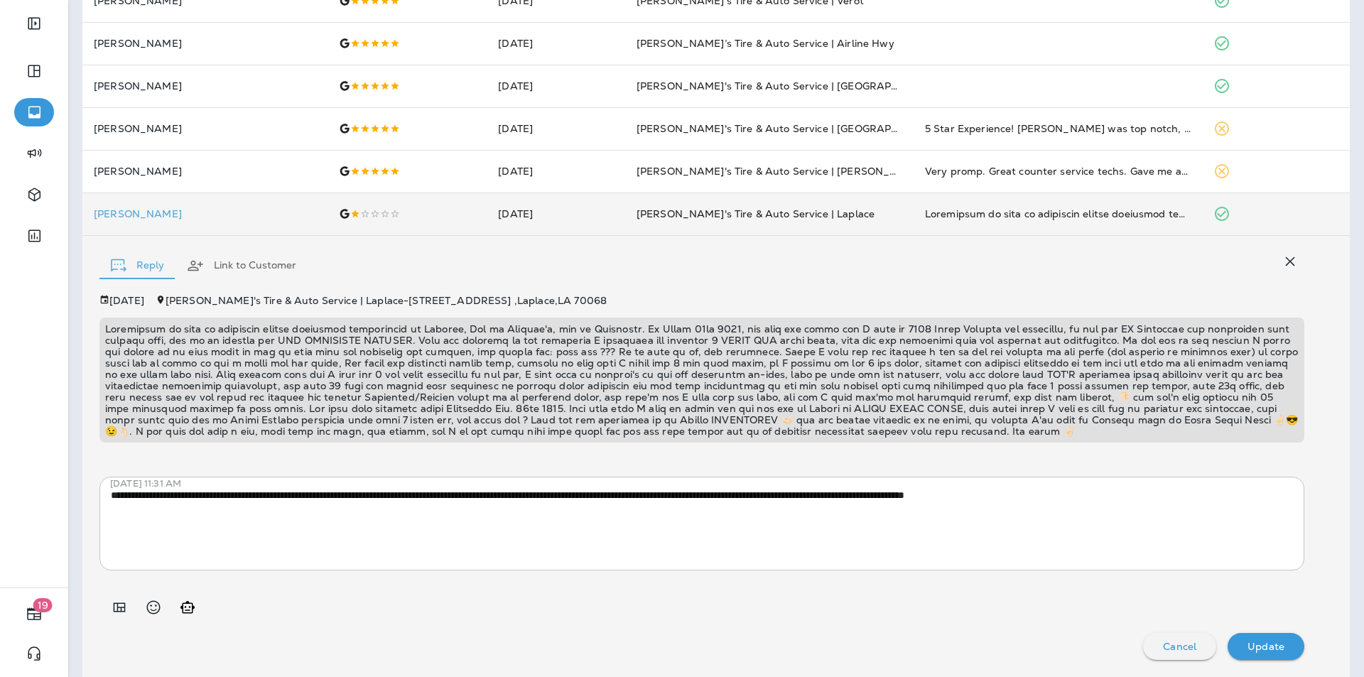
click at [708, 285] on div "**********" at bounding box center [716, 456] width 1268 height 441
drag, startPoint x: 1278, startPoint y: 257, endPoint x: 1317, endPoint y: 271, distance: 41.8
click at [1282, 257] on icon "button" at bounding box center [1290, 261] width 17 height 17
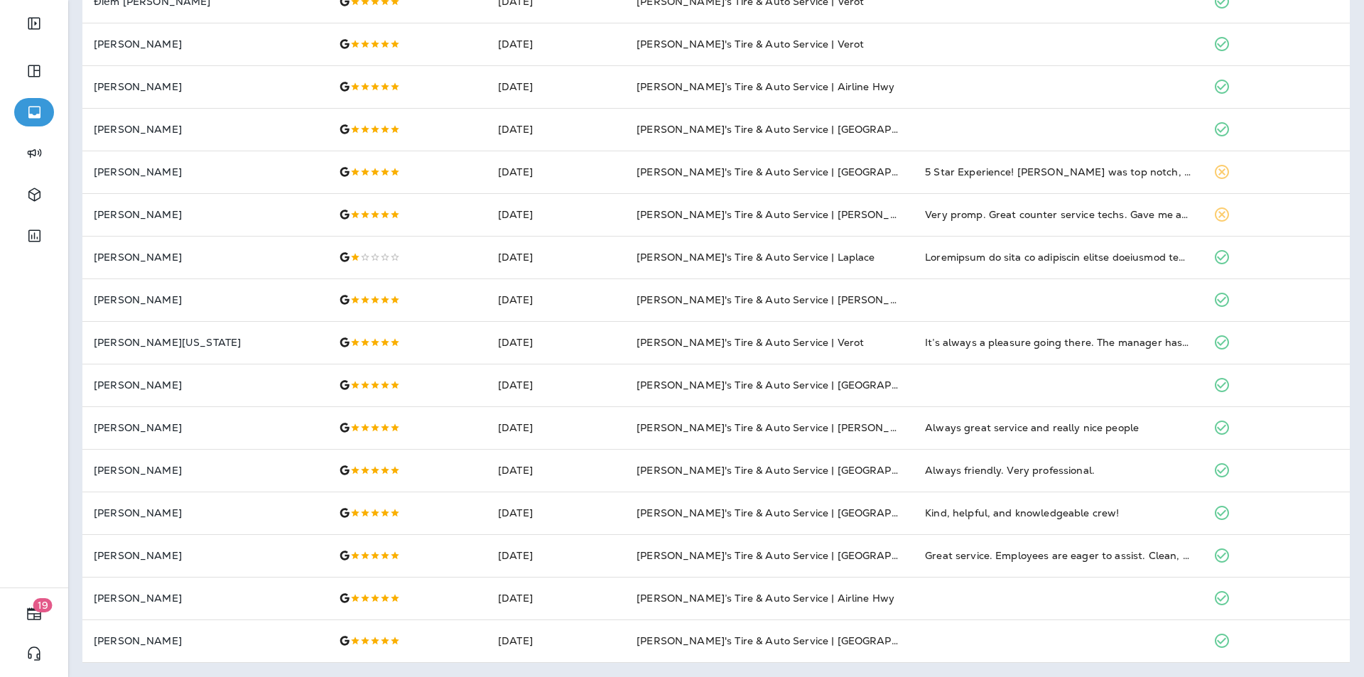
scroll to position [339, 0]
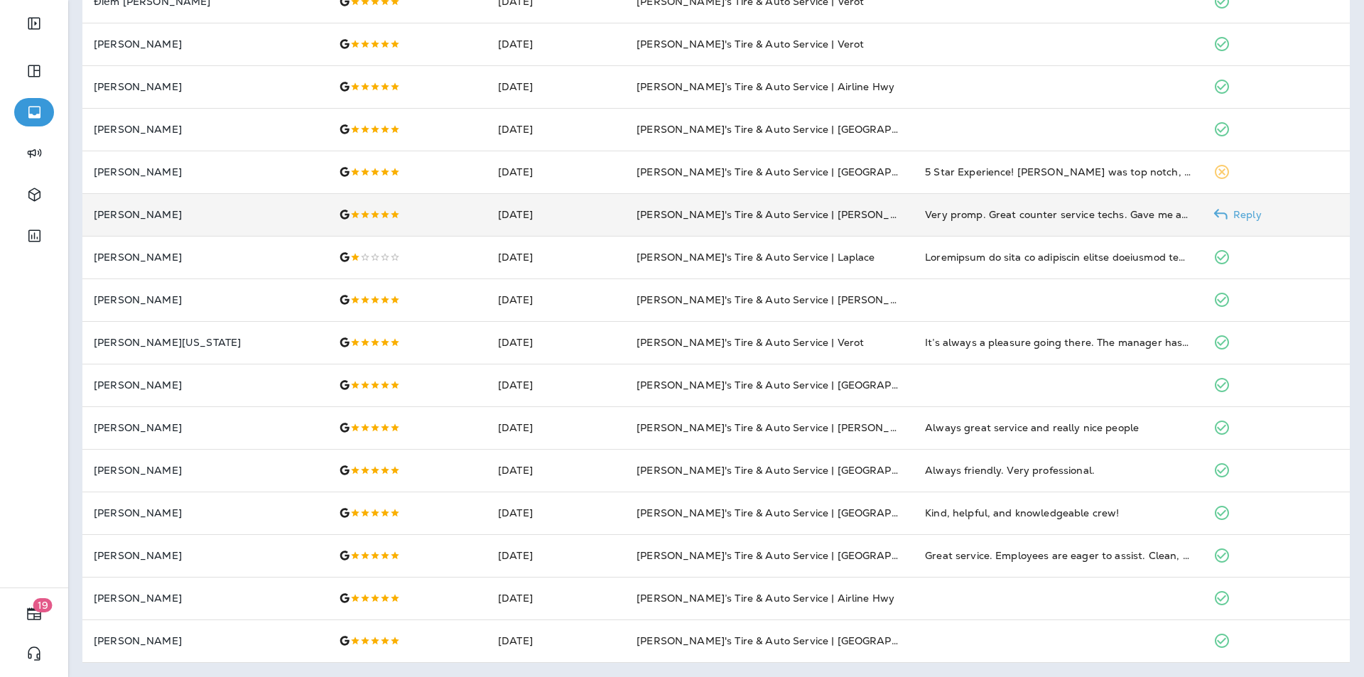
click at [1235, 215] on p "Reply" at bounding box center [1245, 214] width 34 height 11
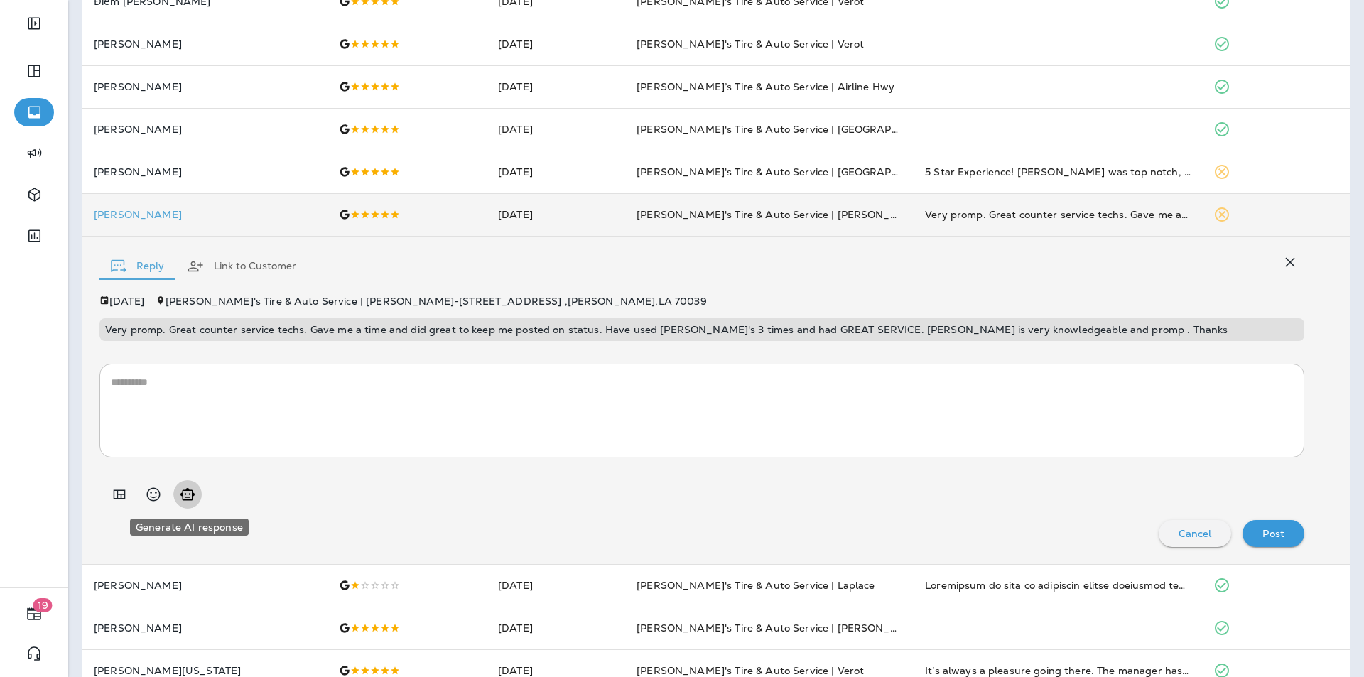
click at [188, 495] on icon "Generate AI response" at bounding box center [187, 494] width 17 height 17
type textarea "**********"
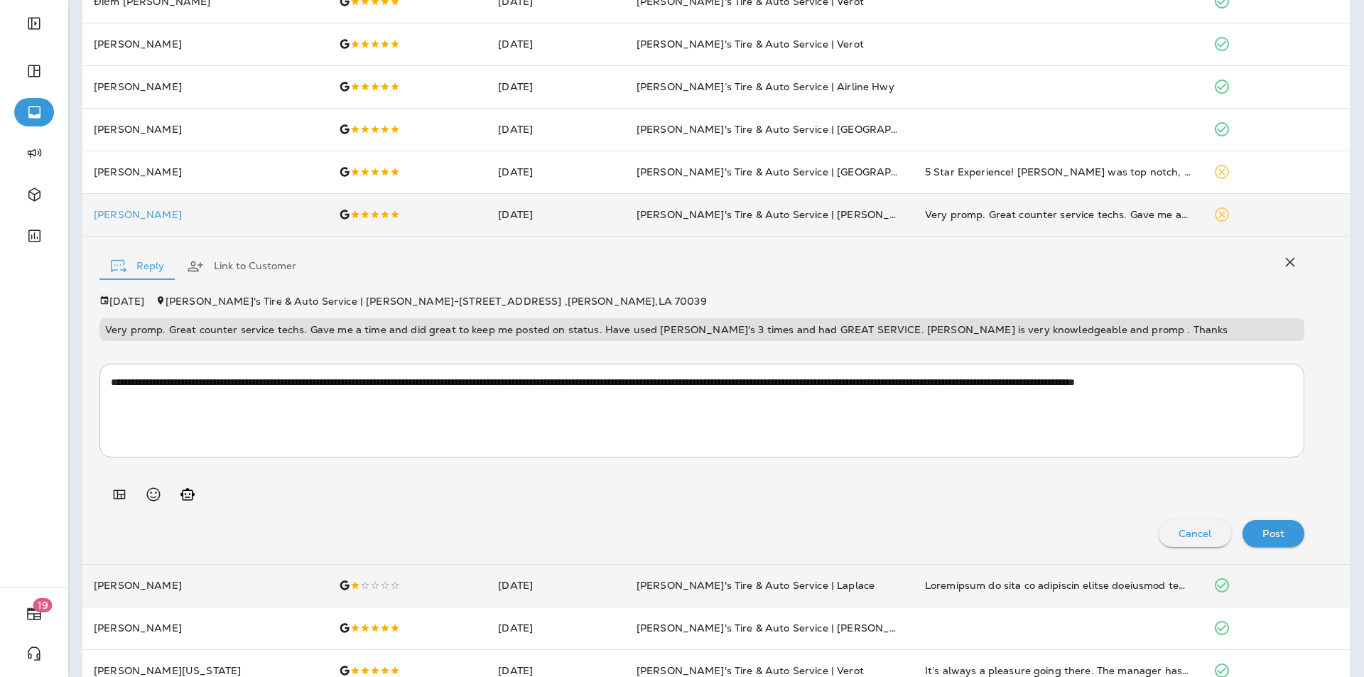
click at [1285, 264] on icon "button" at bounding box center [1290, 262] width 17 height 17
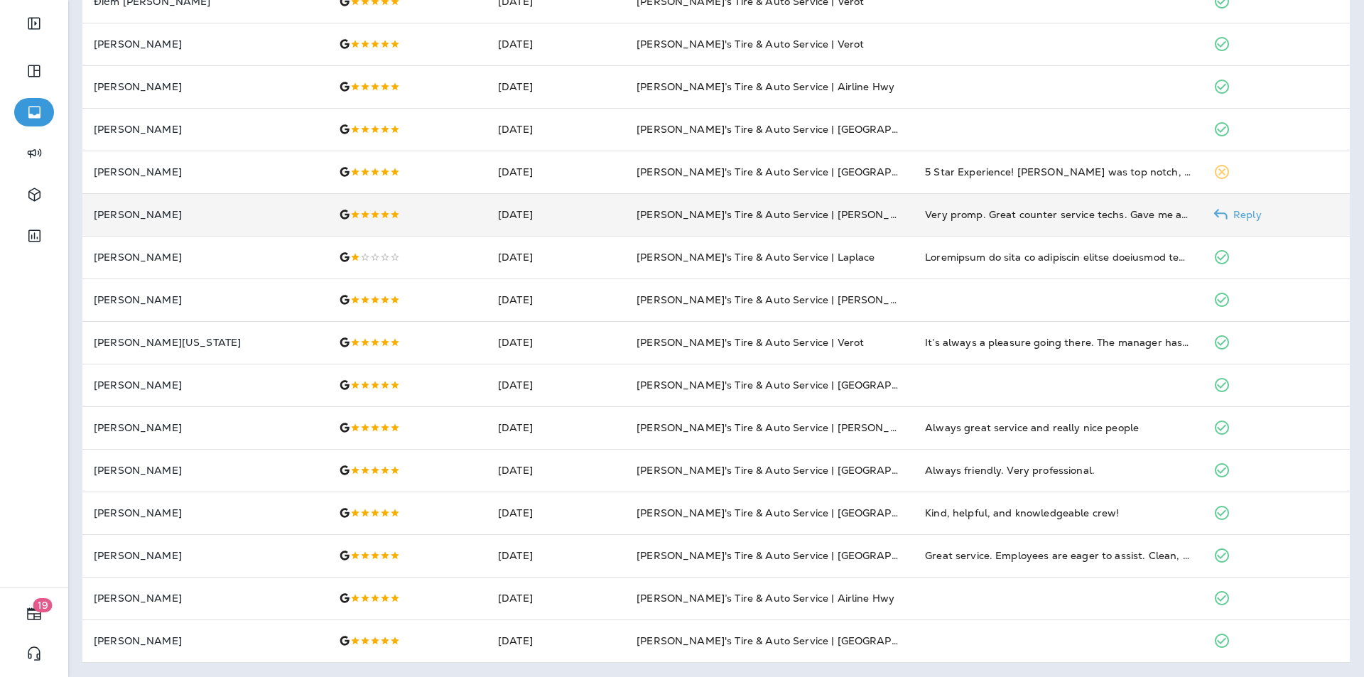
click at [1239, 212] on p "Reply" at bounding box center [1245, 214] width 34 height 11
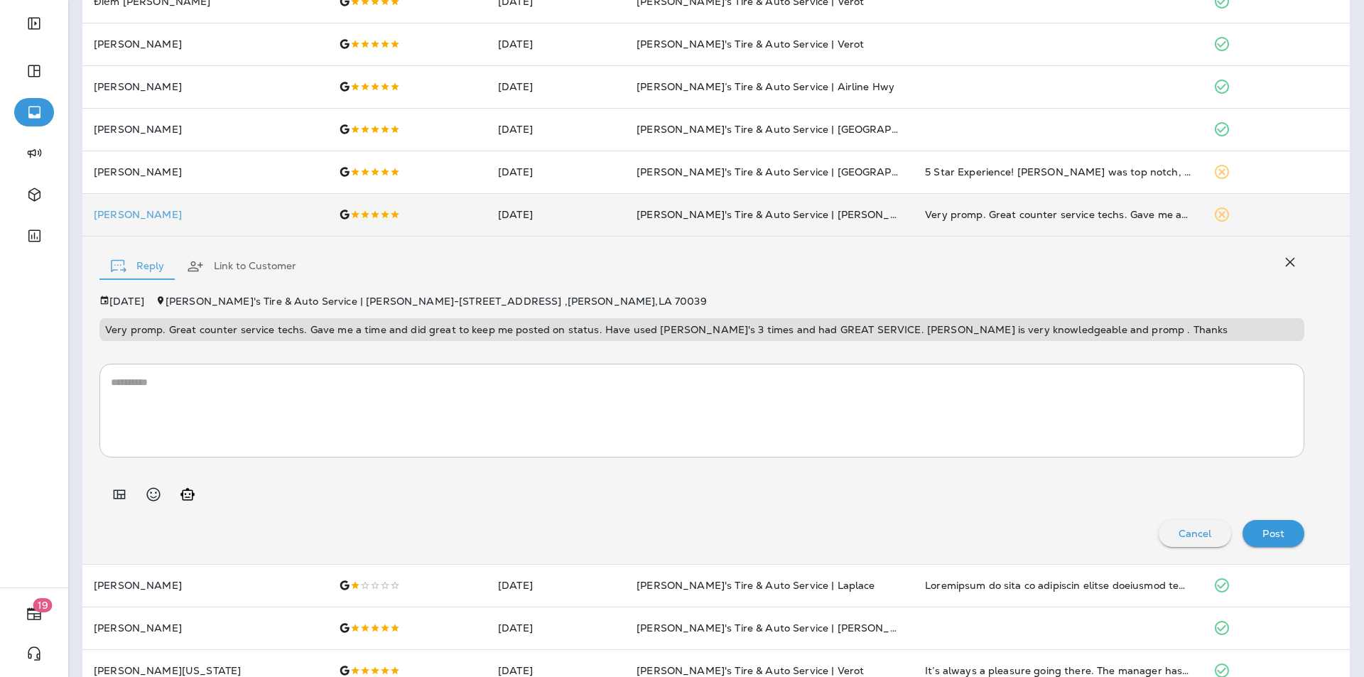
click at [1286, 264] on icon "button" at bounding box center [1290, 262] width 9 height 9
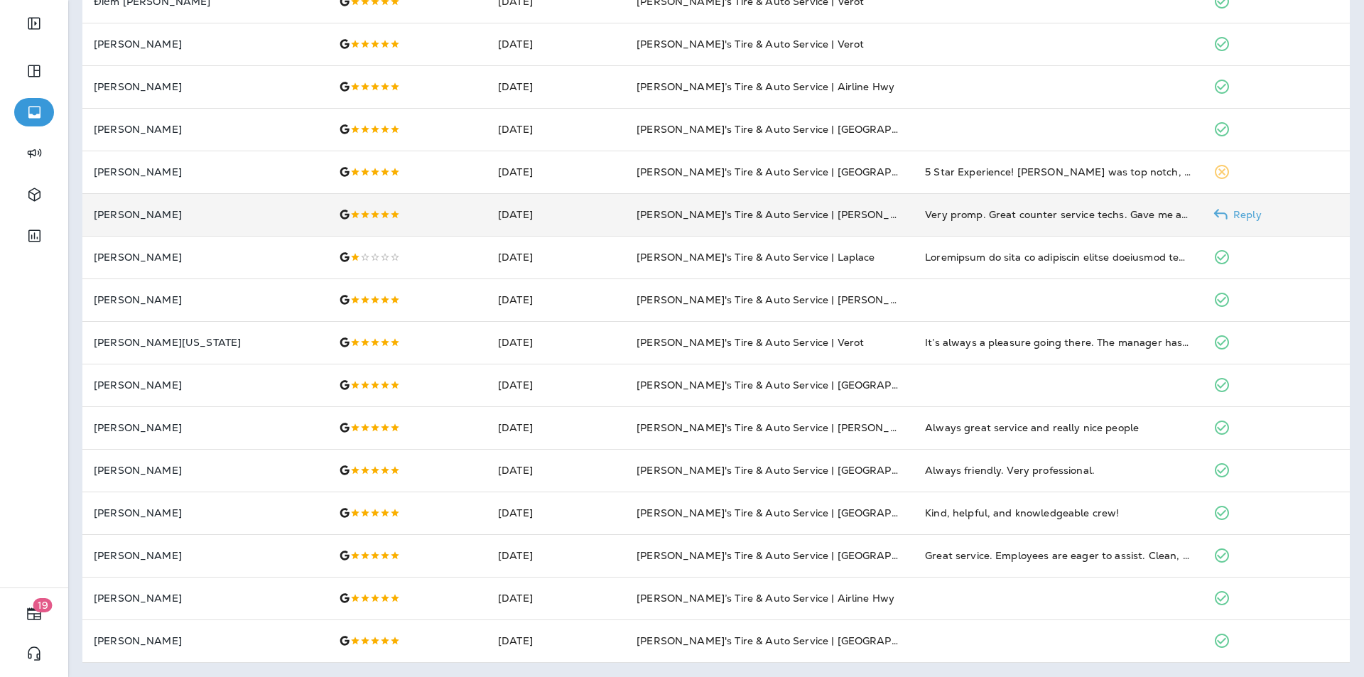
drag, startPoint x: 1233, startPoint y: 210, endPoint x: 1248, endPoint y: 225, distance: 20.6
click at [1232, 210] on p "Reply" at bounding box center [1245, 214] width 34 height 11
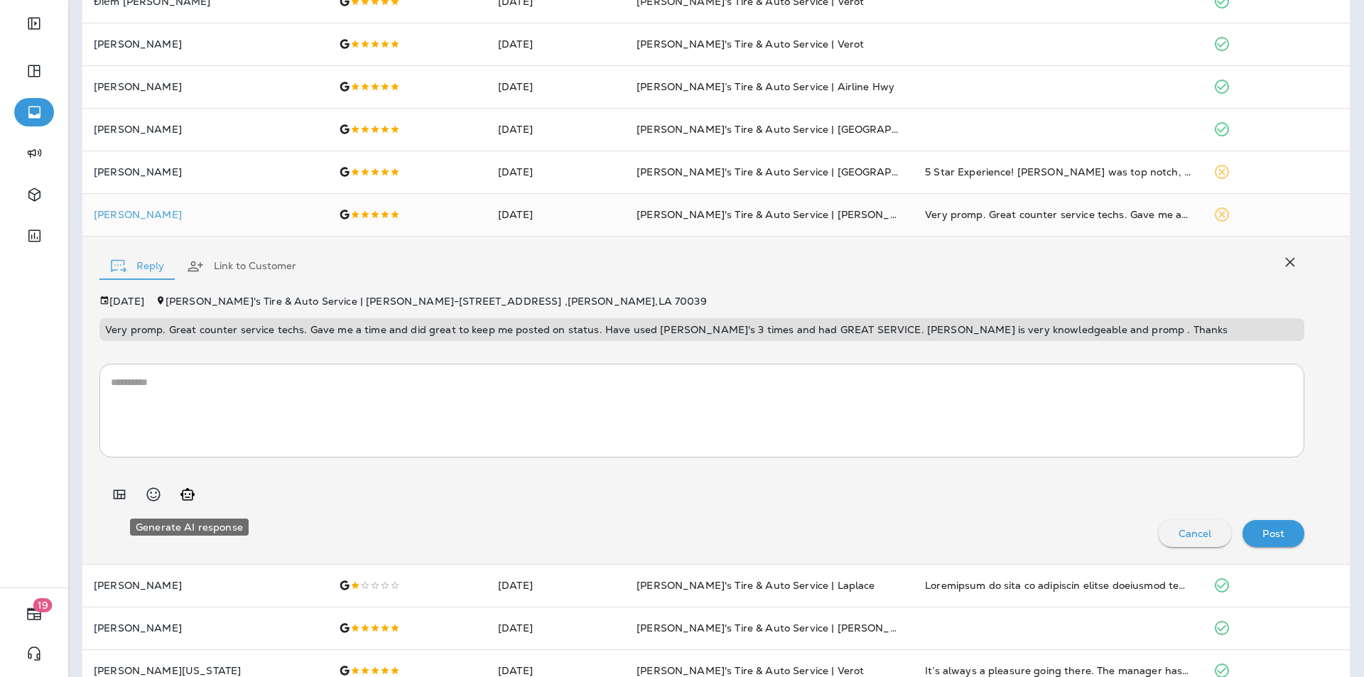
click at [188, 495] on icon "Generate AI response" at bounding box center [187, 494] width 17 height 17
type textarea "**********"
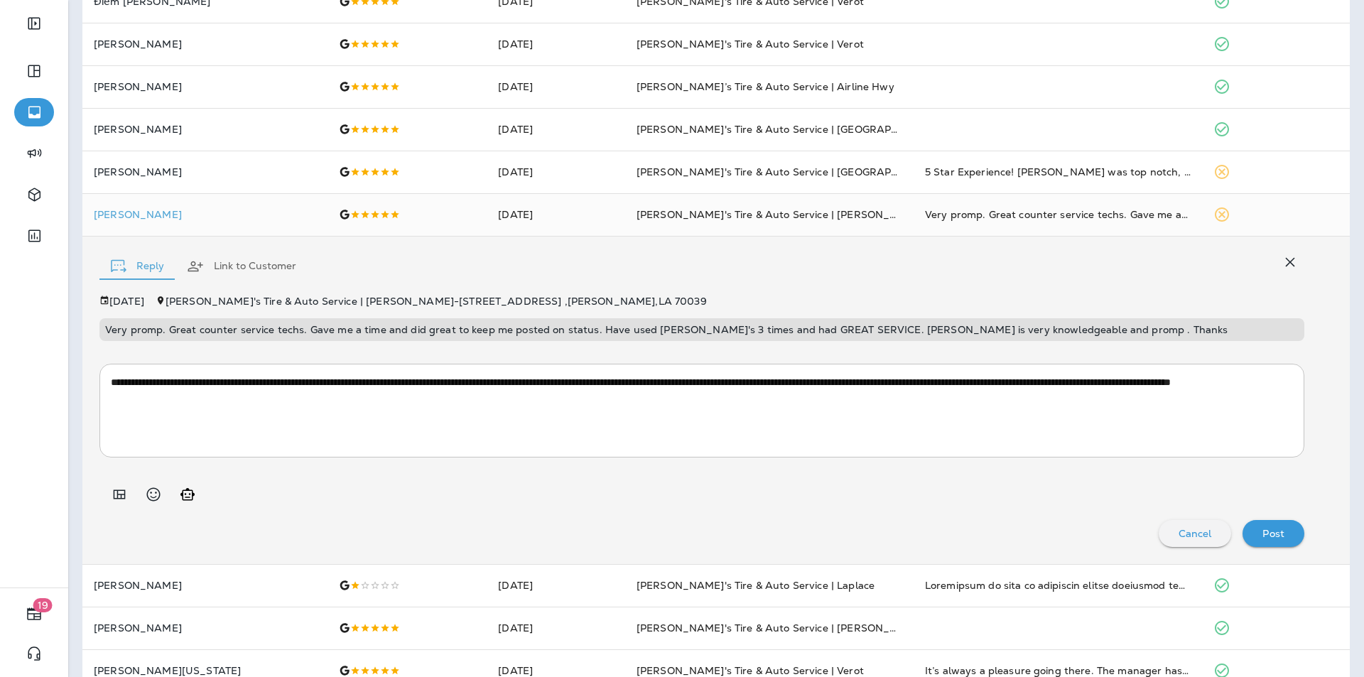
click at [1263, 529] on p "Post" at bounding box center [1274, 533] width 22 height 11
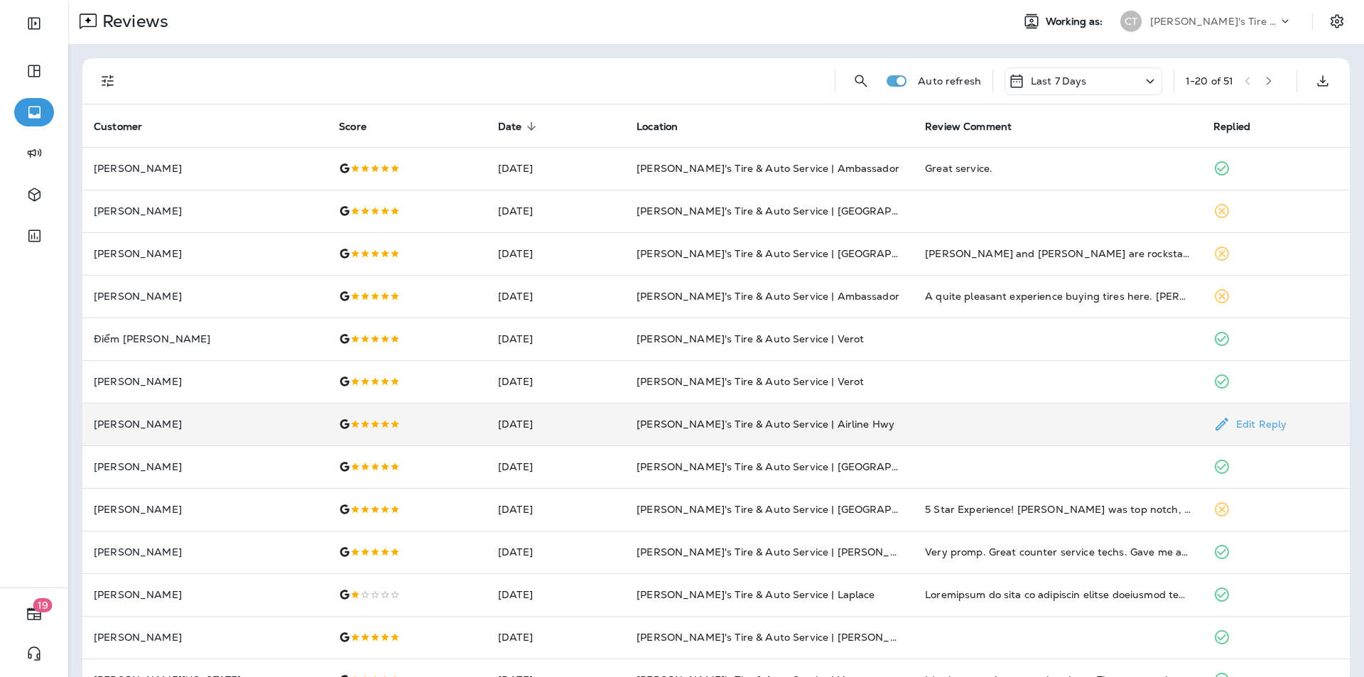
scroll to position [0, 0]
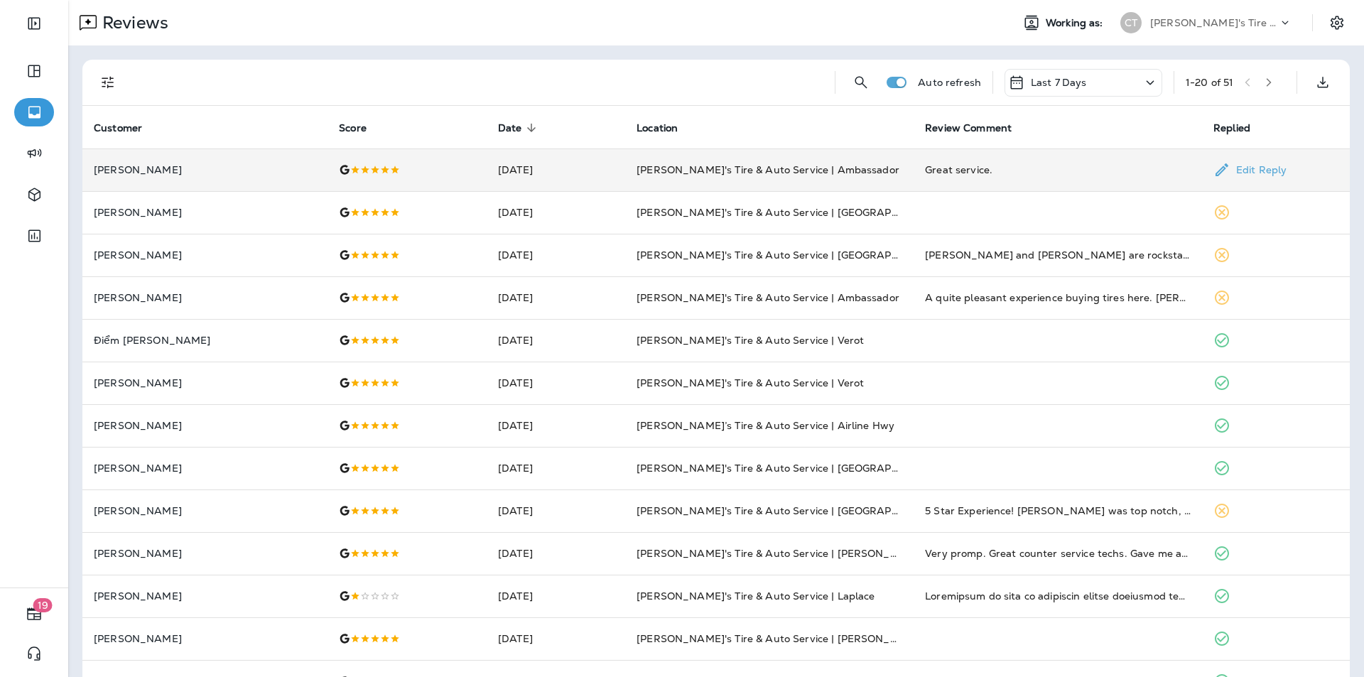
click at [1244, 166] on p "Edit Reply" at bounding box center [1259, 169] width 56 height 11
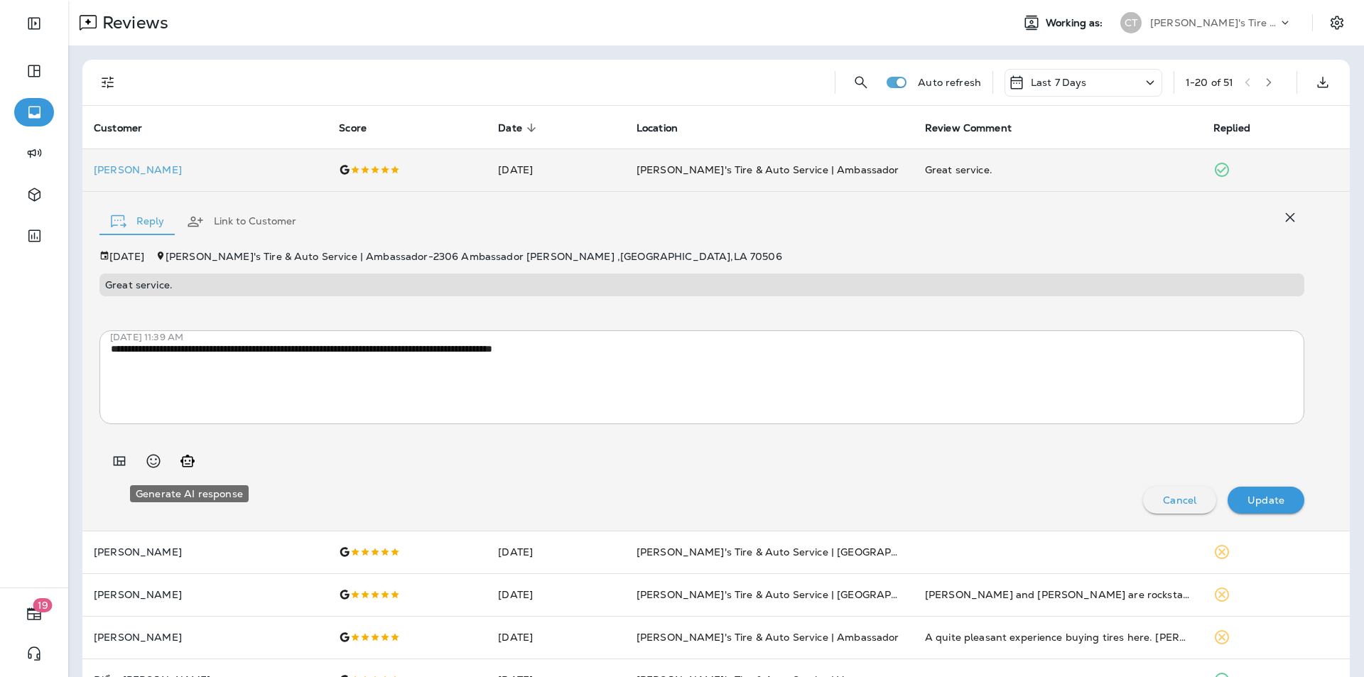
click at [187, 465] on icon "Generate AI response" at bounding box center [187, 461] width 17 height 17
type textarea "**********"
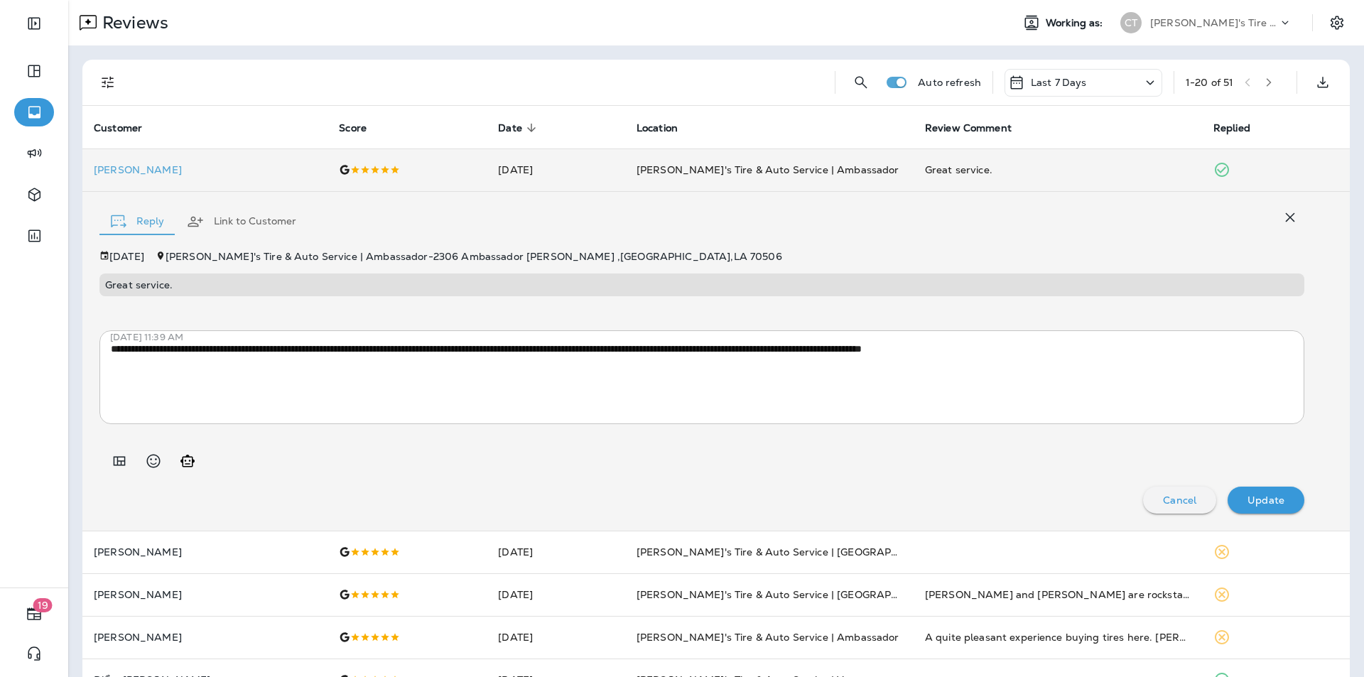
click at [1261, 504] on p "Update" at bounding box center [1266, 500] width 37 height 11
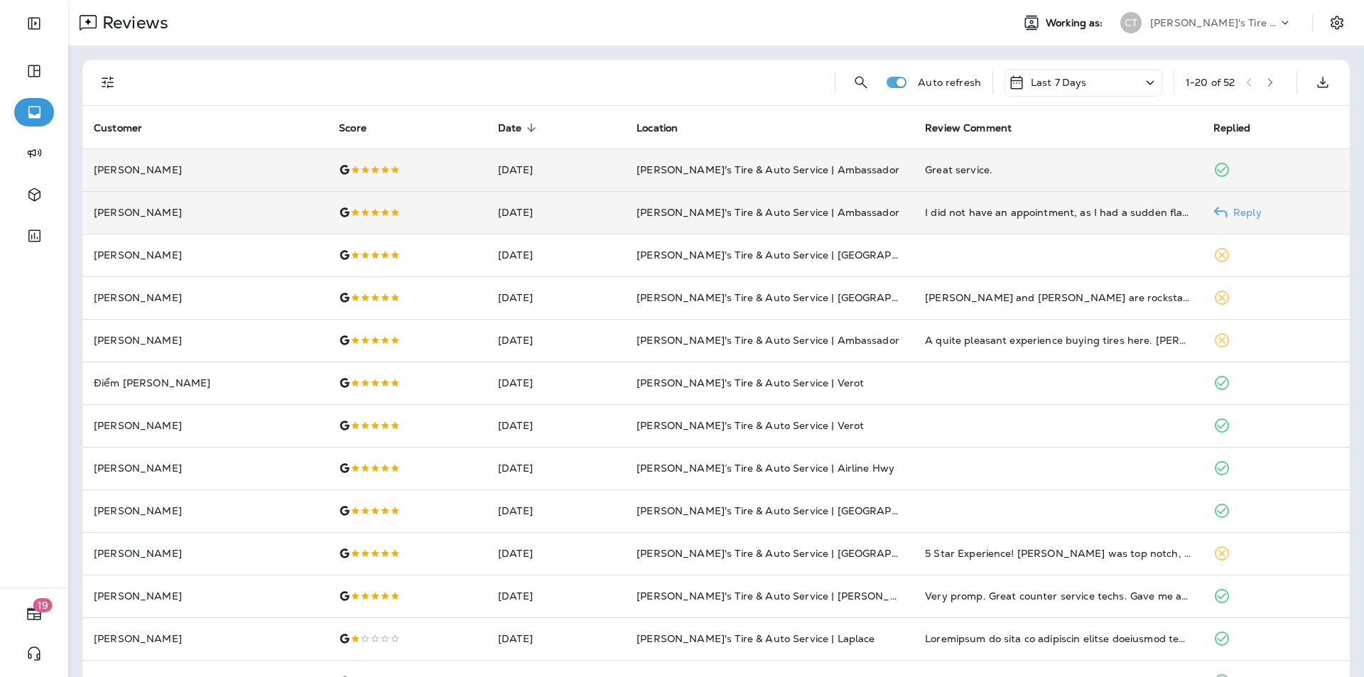
click at [1241, 212] on p "Reply" at bounding box center [1245, 212] width 34 height 11
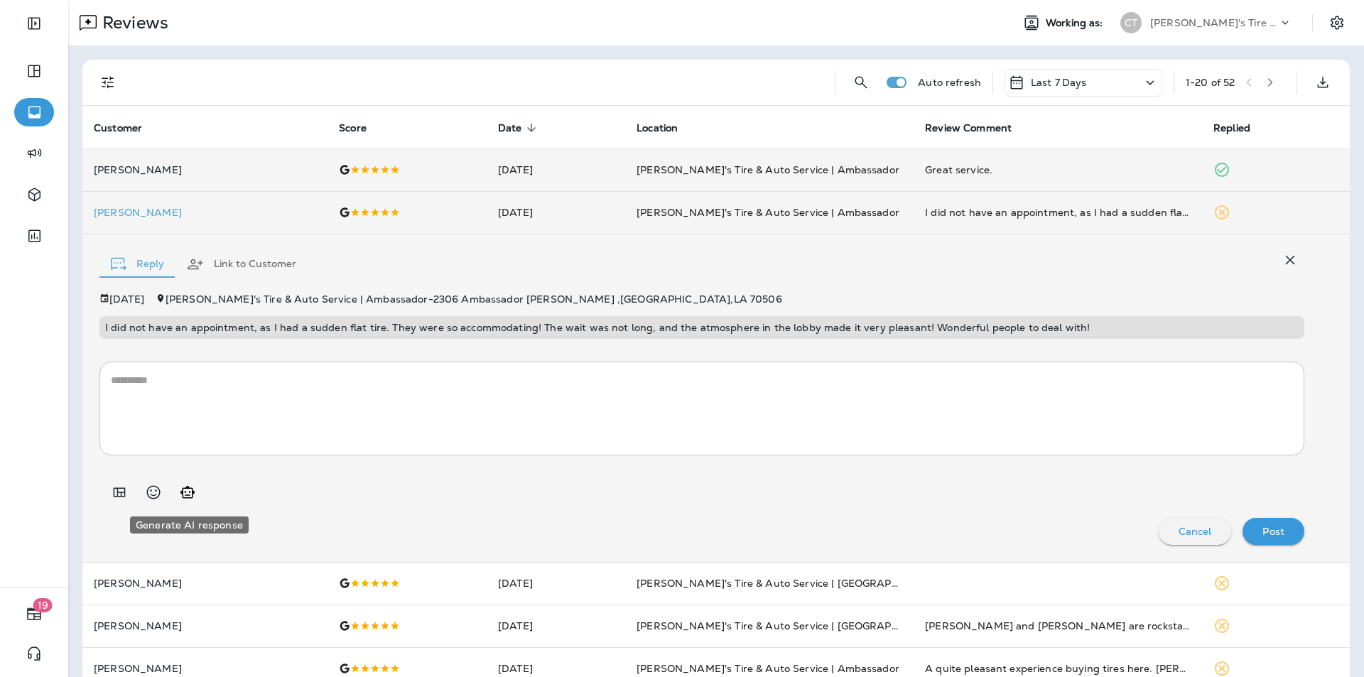
click at [188, 492] on icon "Generate AI response" at bounding box center [187, 492] width 17 height 17
type textarea "**********"
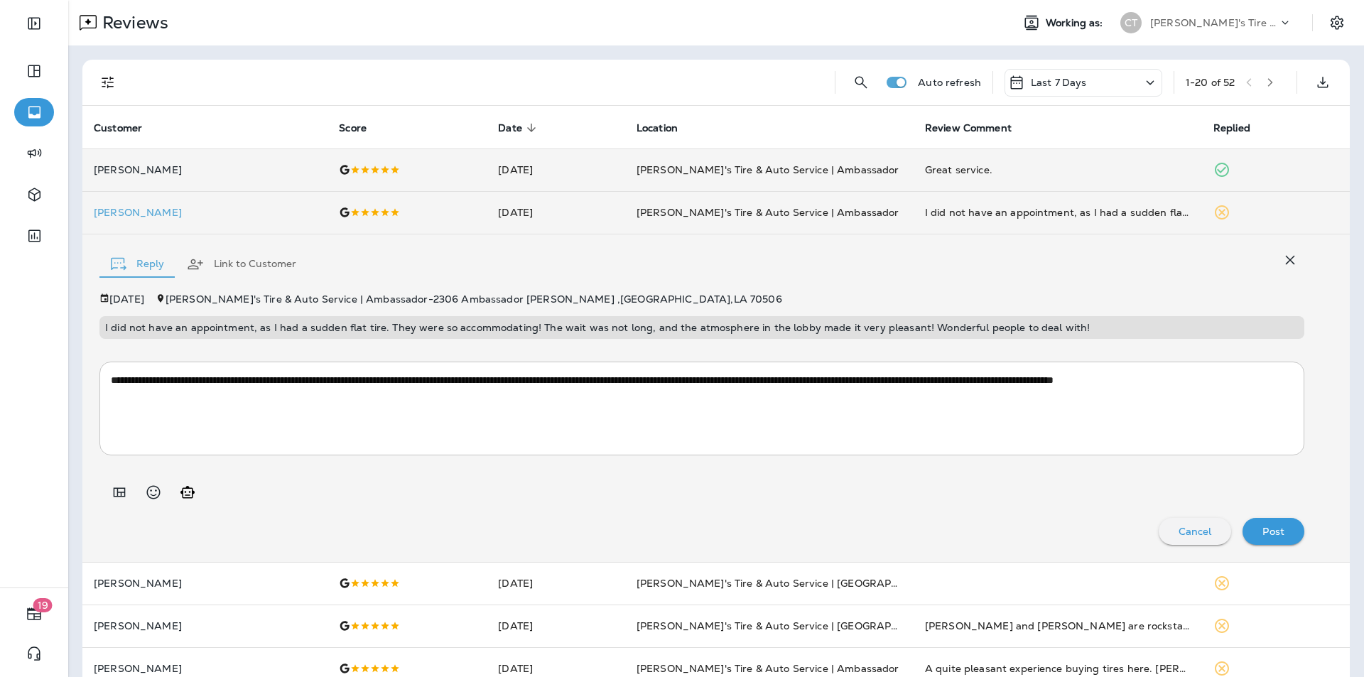
click at [1270, 532] on p "Post" at bounding box center [1274, 531] width 22 height 11
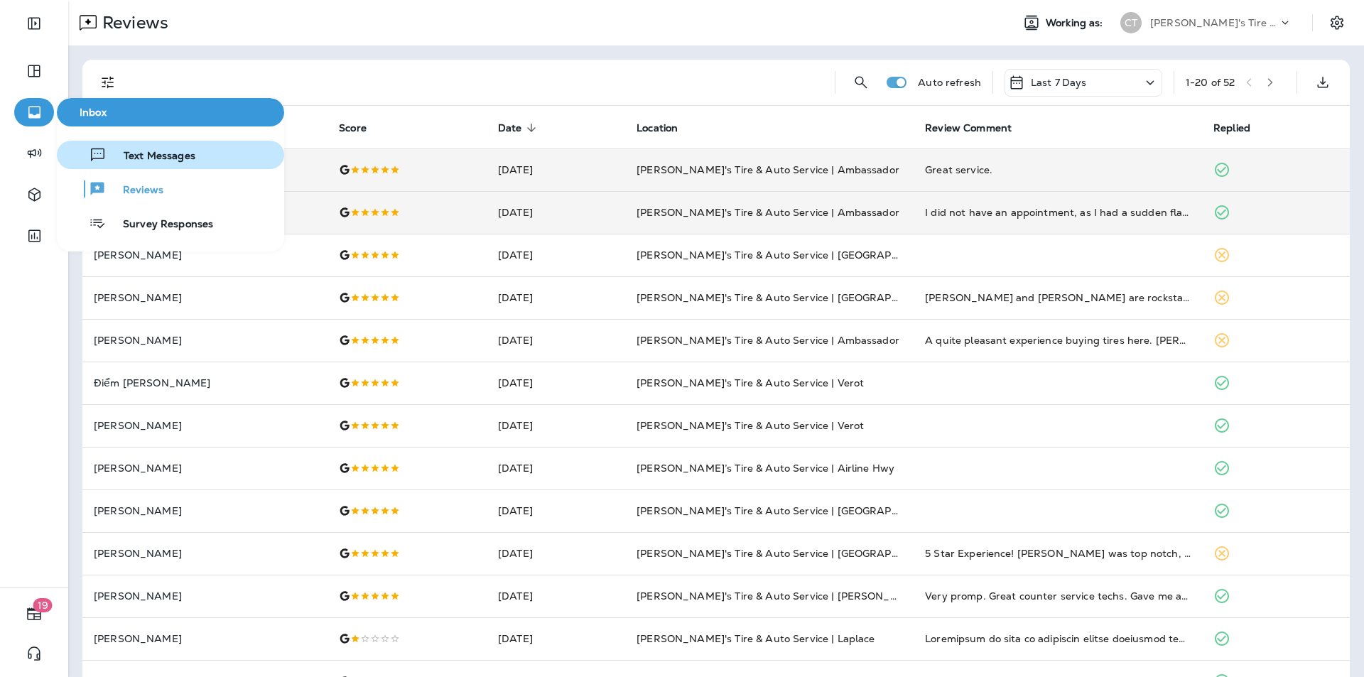
click at [162, 155] on span "Text Messages" at bounding box center [151, 157] width 89 height 14
